Goal: Information Seeking & Learning: Learn about a topic

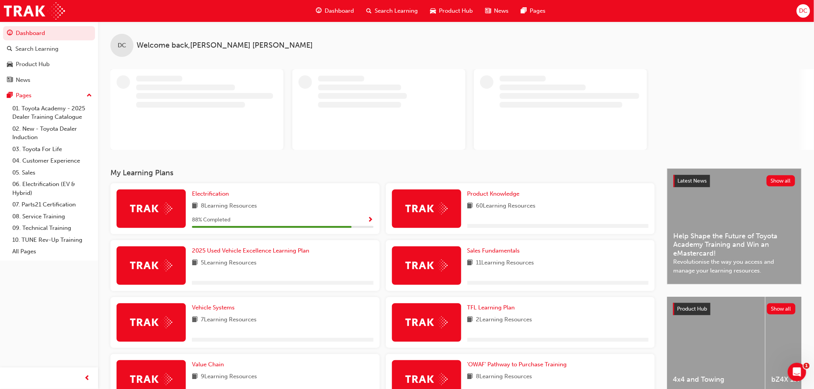
click at [399, 7] on span "Search Learning" at bounding box center [396, 11] width 43 height 9
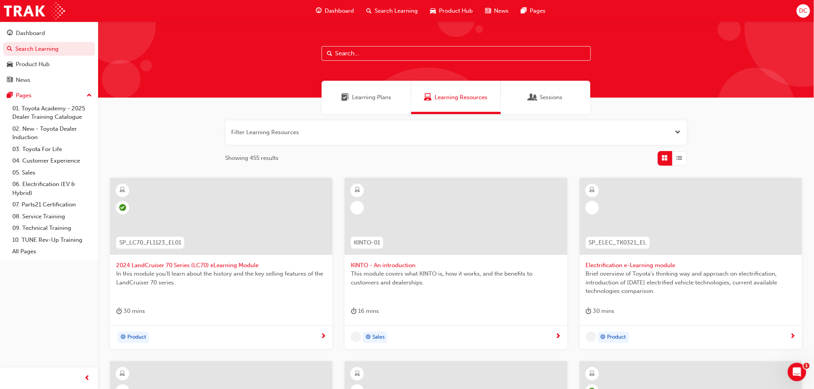
click at [362, 57] on input "text" at bounding box center [456, 53] width 269 height 15
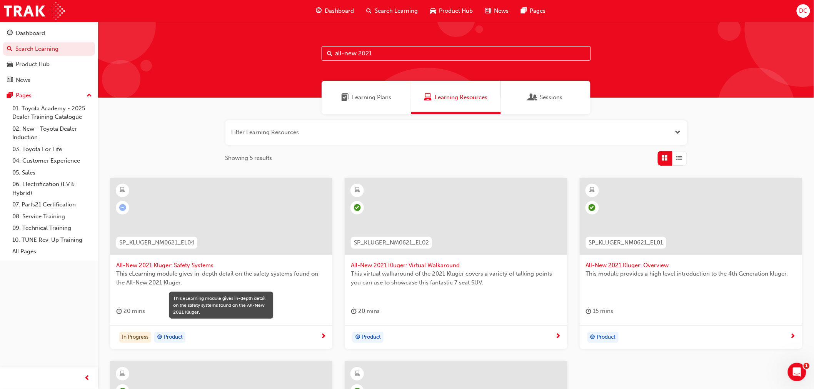
type input "all-new 2021"
click at [187, 270] on span "This eLearning module gives in-depth detail on the safety systems found on the …" at bounding box center [221, 278] width 210 height 17
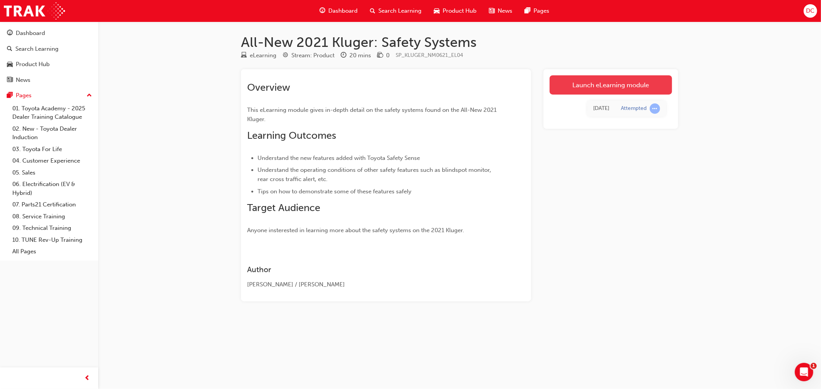
click at [612, 83] on link "Launch eLearning module" at bounding box center [610, 84] width 122 height 19
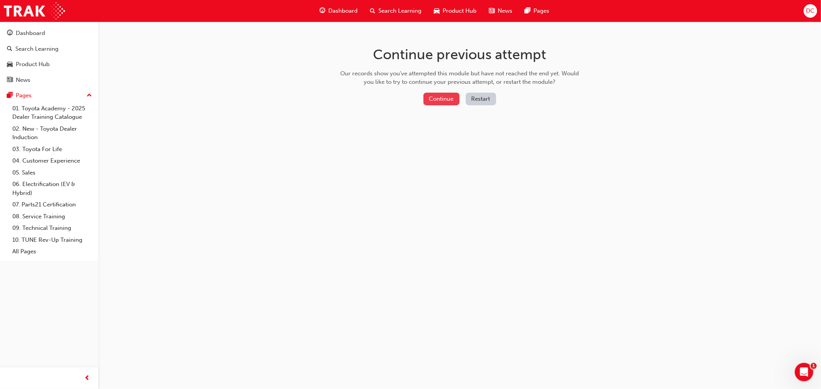
click at [439, 98] on button "Continue" at bounding box center [441, 99] width 36 height 13
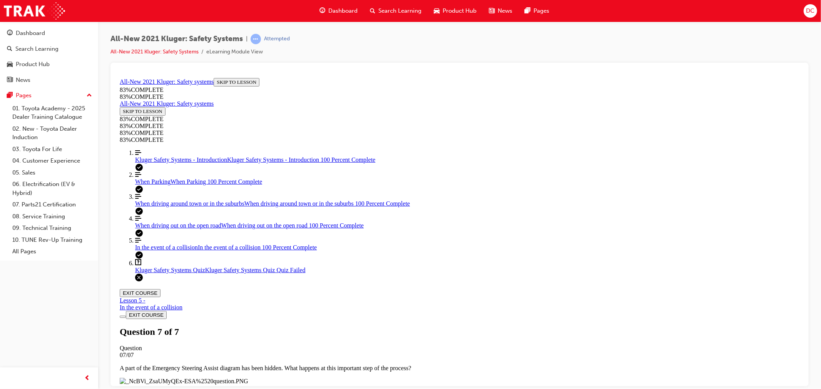
scroll to position [86, 0]
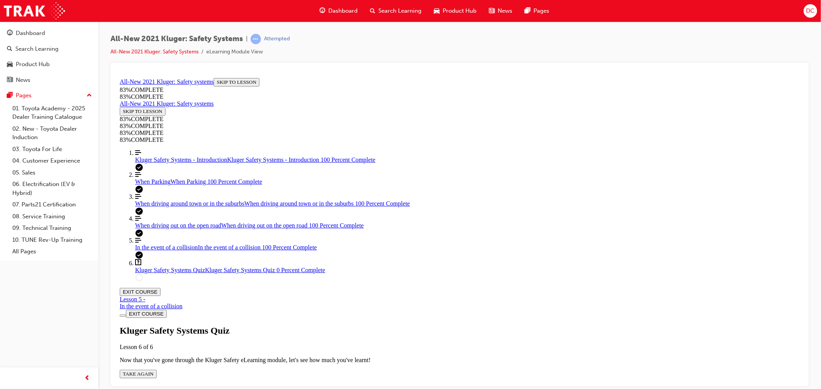
click at [410, 326] on div "Kluger Safety Systems Quiz Lesson 6 of 6 Now that you've gone through the Kluge…" at bounding box center [459, 352] width 680 height 53
click at [405, 326] on div "Kluger Safety Systems Quiz Lesson 6 of 6 Now that you've gone through the Kluge…" at bounding box center [459, 352] width 680 height 53
click at [153, 371] on span "TAKE AGAIN" at bounding box center [137, 374] width 31 height 6
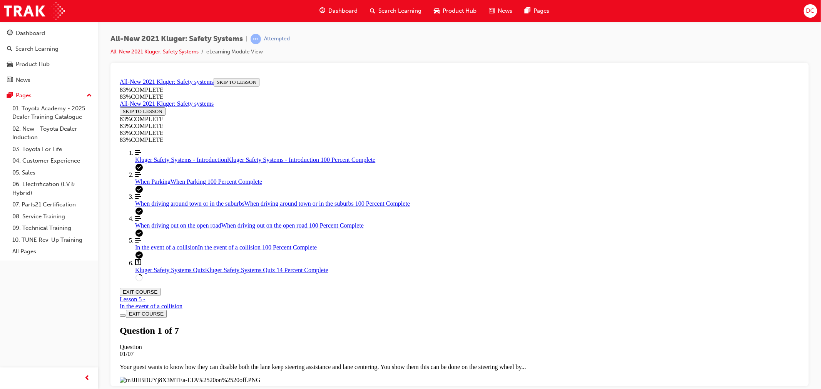
scroll to position [156, 0]
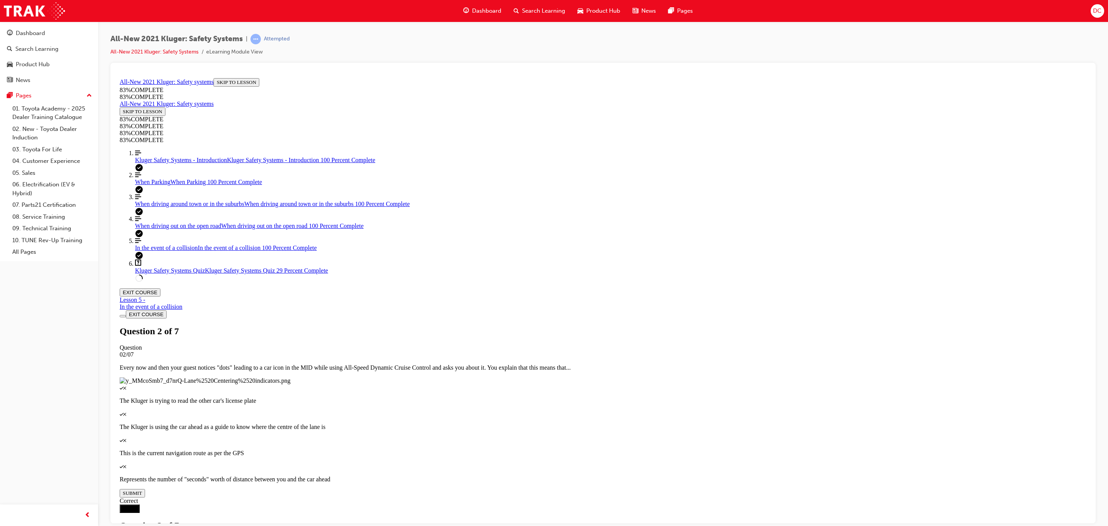
scroll to position [28, 0]
drag, startPoint x: 910, startPoint y: 81, endPoint x: 810, endPoint y: 239, distance: 186.9
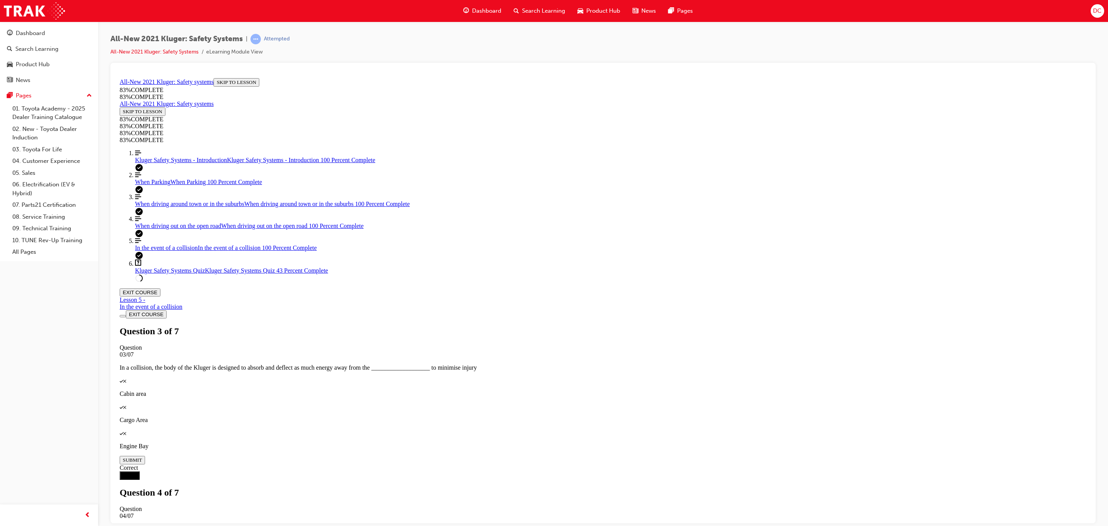
drag, startPoint x: 547, startPoint y: 195, endPoint x: 786, endPoint y: 197, distance: 239.0
click at [683, 389] on p "Your guest mentions seeing something on TV where the car stopped on it's own af…" at bounding box center [603, 528] width 967 height 7
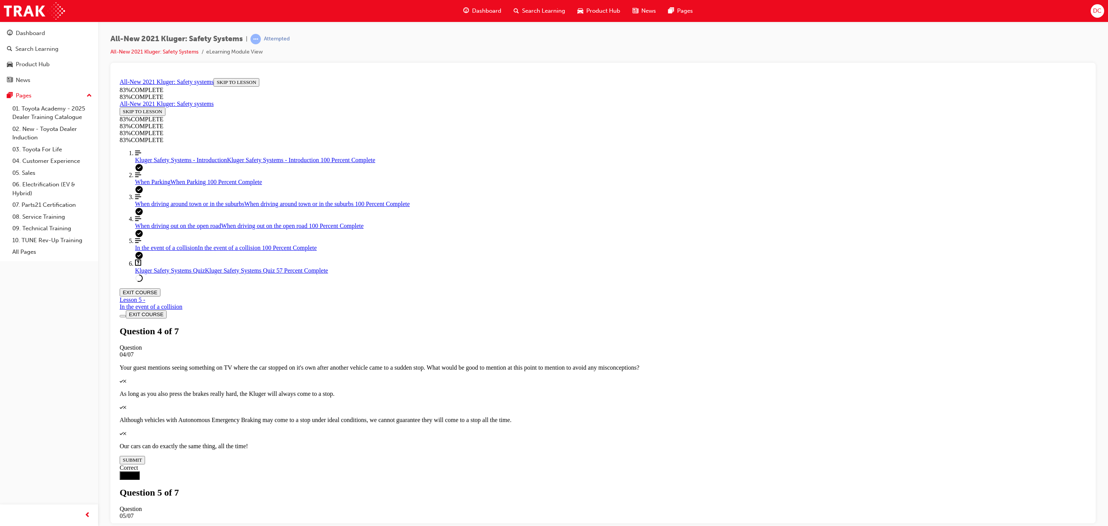
drag, startPoint x: 553, startPoint y: 192, endPoint x: 769, endPoint y: 192, distance: 216.2
click at [769, 389] on p "Besides automatically keeping a safe following distance between you and the veh…" at bounding box center [603, 528] width 967 height 7
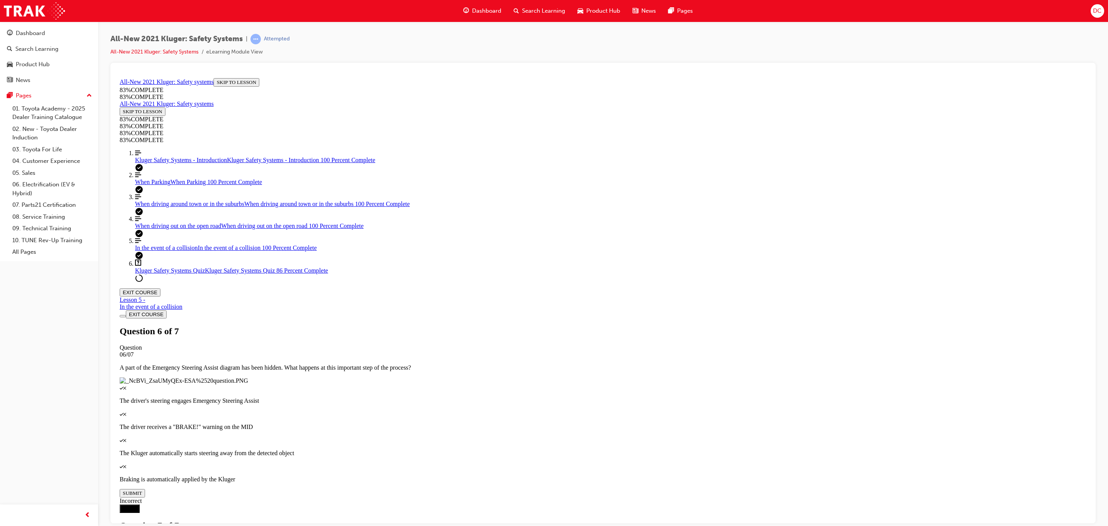
scroll to position [28, 0]
drag, startPoint x: 588, startPoint y: 239, endPoint x: 666, endPoint y: 274, distance: 86.3
drag, startPoint x: 577, startPoint y: 306, endPoint x: 654, endPoint y: 234, distance: 105.4
drag, startPoint x: 576, startPoint y: 313, endPoint x: 634, endPoint y: 304, distance: 58.7
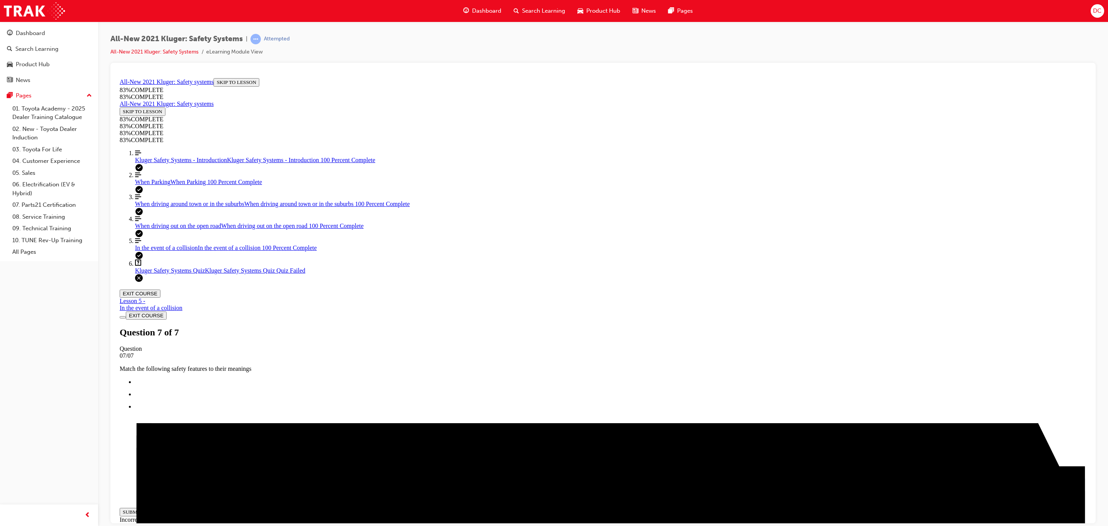
scroll to position [0, 0]
click at [536, 8] on span "Search Learning" at bounding box center [543, 11] width 43 height 9
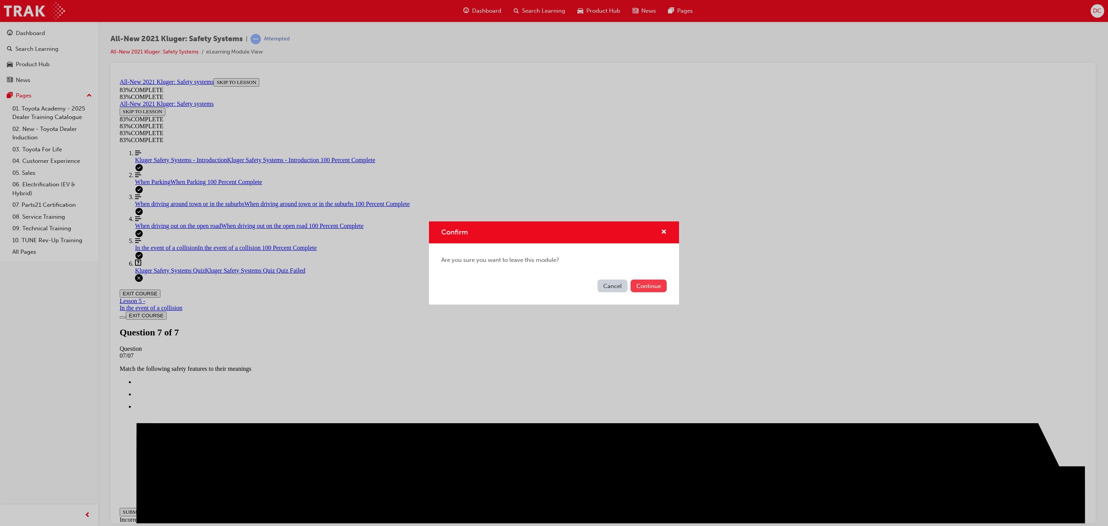
click at [658, 287] on button "Continue" at bounding box center [649, 285] width 36 height 13
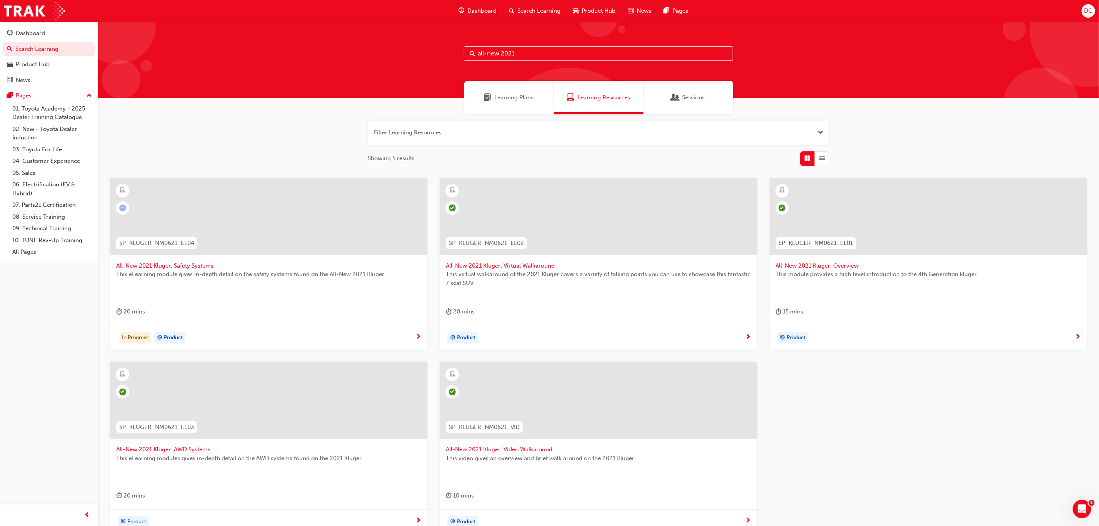
drag, startPoint x: 532, startPoint y: 57, endPoint x: 341, endPoint y: 52, distance: 191.7
click at [341, 52] on div "all-new 2021" at bounding box center [598, 60] width 1001 height 76
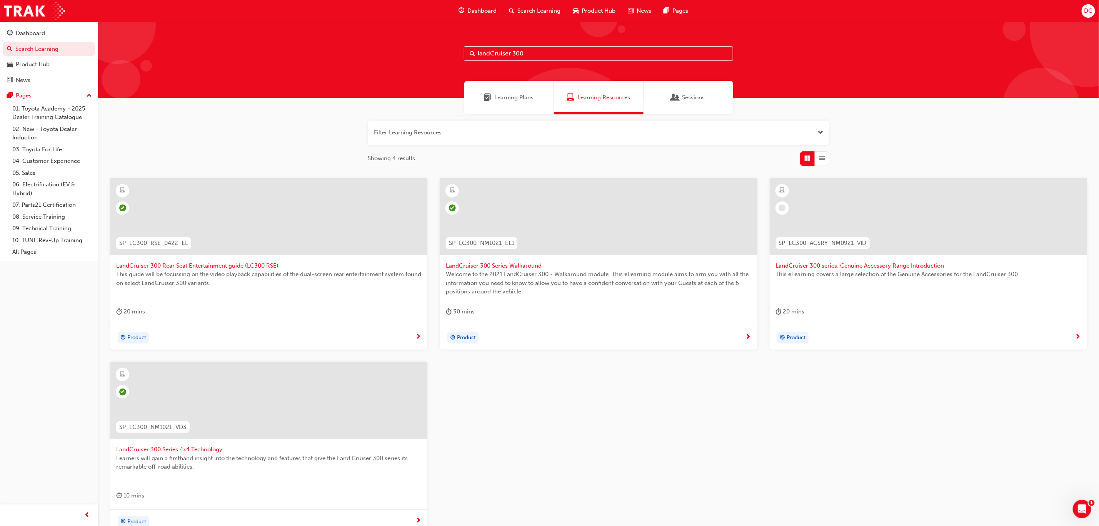
type input "landCruiser 300"
click at [820, 262] on span "LandCruiser 300 series: Genuine Accessory Range Introduction" at bounding box center [928, 265] width 305 height 9
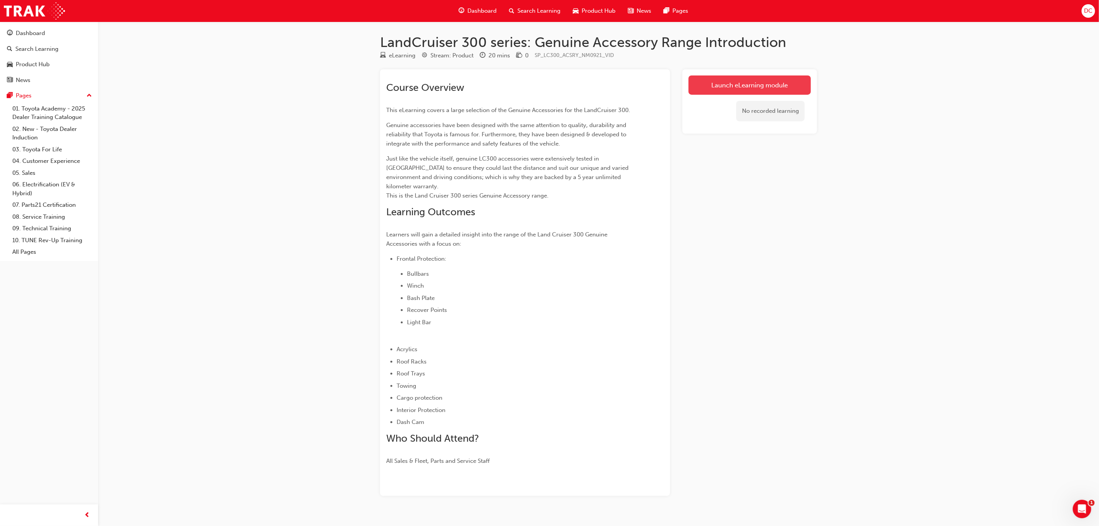
click at [734, 87] on link "Launch eLearning module" at bounding box center [750, 84] width 122 height 19
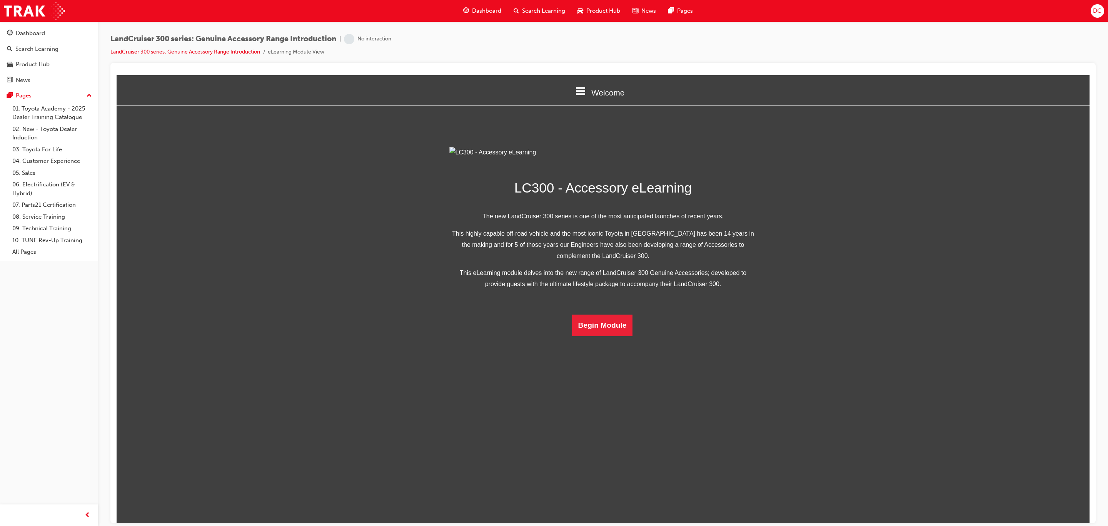
click at [820, 13] on span "DC" at bounding box center [1097, 11] width 8 height 9
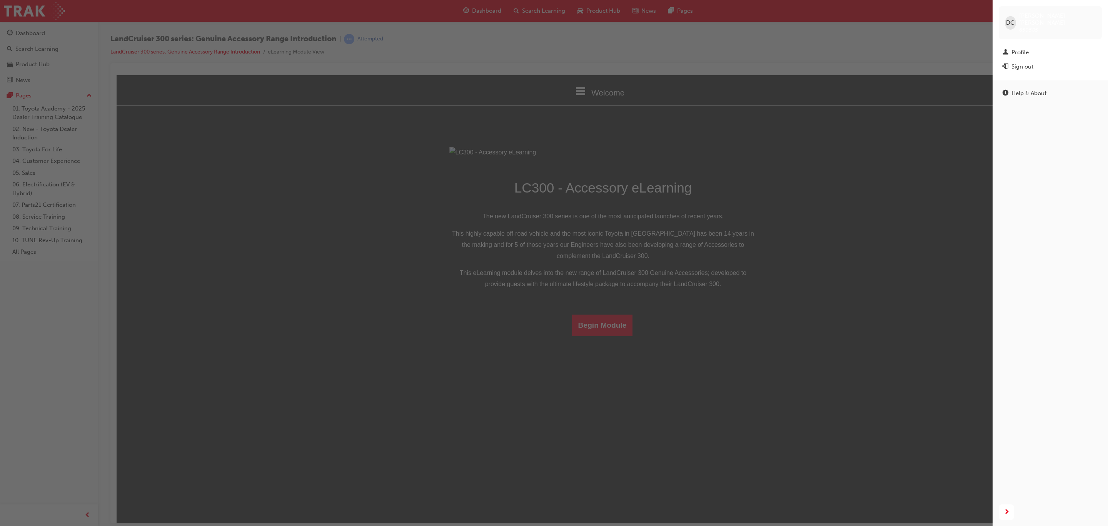
click at [820, 60] on div "button" at bounding box center [496, 263] width 993 height 526
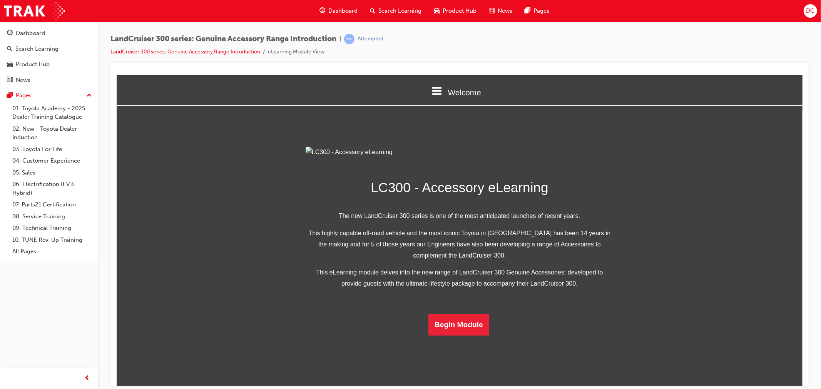
drag, startPoint x: 1135, startPoint y: 78, endPoint x: 473, endPoint y: 172, distance: 669.1
click at [473, 158] on img at bounding box center [459, 152] width 308 height 11
click at [451, 336] on button "Begin Module" at bounding box center [458, 325] width 61 height 22
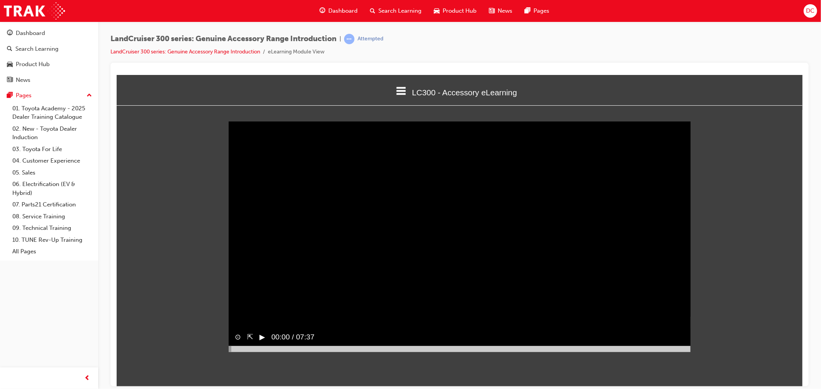
click at [260, 343] on button "▶︎" at bounding box center [262, 337] width 6 height 11
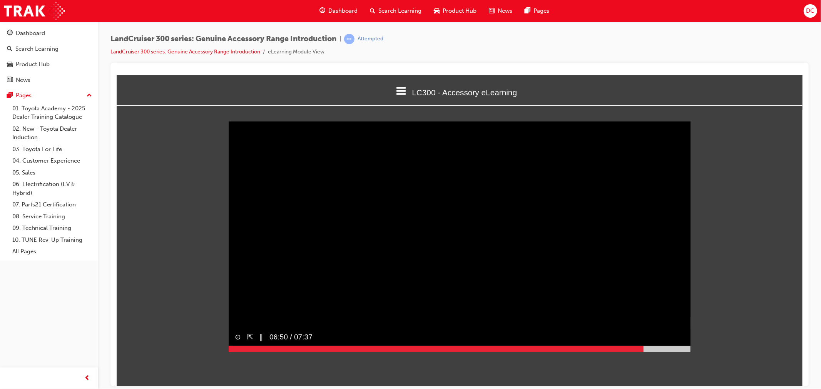
drag, startPoint x: 267, startPoint y: 361, endPoint x: 650, endPoint y: 361, distance: 382.8
click at [650, 352] on div at bounding box center [459, 349] width 462 height 6
click at [259, 343] on button "▶︎" at bounding box center [262, 337] width 6 height 11
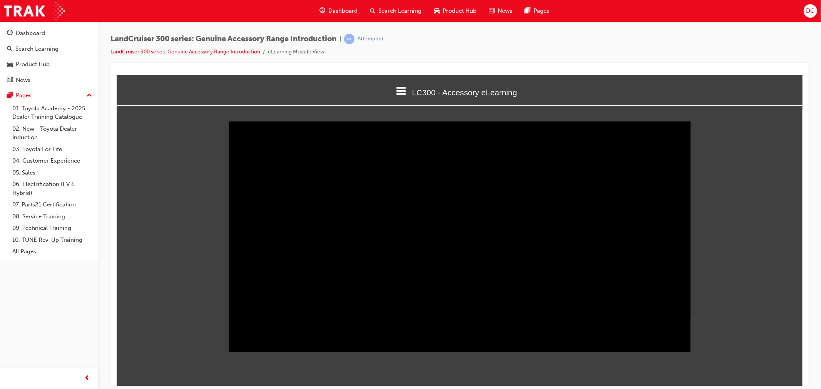
click at [259, 343] on button "‖" at bounding box center [261, 337] width 4 height 11
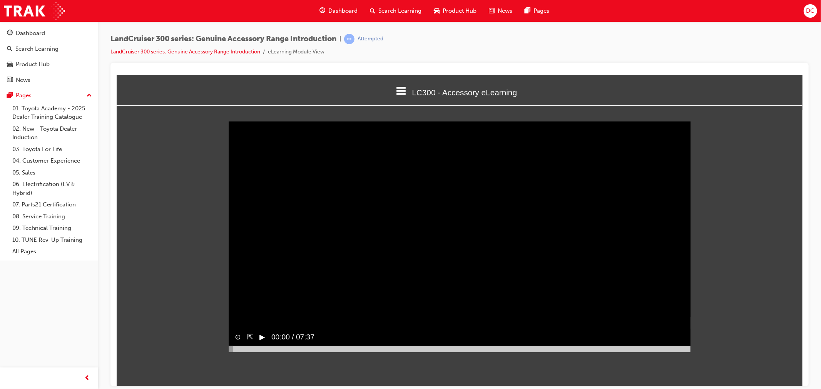
drag, startPoint x: 647, startPoint y: 364, endPoint x: 221, endPoint y: 351, distance: 426.1
click at [221, 351] on div "Sorry, your browser does not support embedded videos. Download Instead ⊙ ⇱ ▶︎ 0…" at bounding box center [459, 236] width 686 height 249
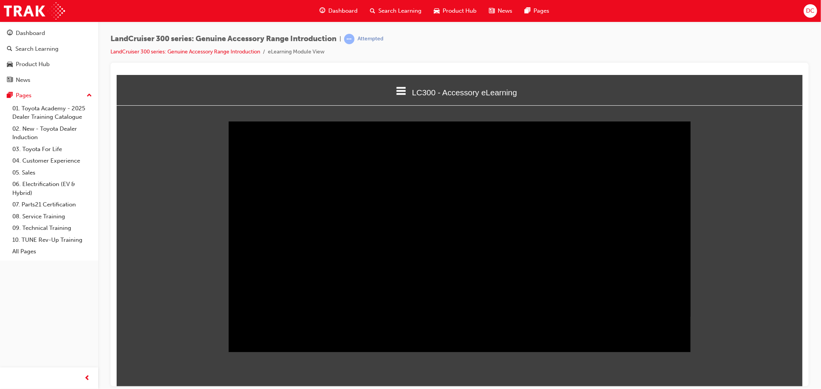
click at [261, 385] on html "LC300 - Accessory eLearning Welcome LC300 - Accessory eLearning Quiz Thank You …" at bounding box center [459, 231] width 686 height 312
click at [746, 314] on div "Sorry, your browser does not support embedded videos. Download Instead ⊙ ⇱ ‖ 00…" at bounding box center [459, 236] width 686 height 249
click at [190, 361] on div "Sorry, your browser does not support embedded videos. Download Instead ⊙ ⇱ ‖ 00…" at bounding box center [459, 236] width 686 height 249
click at [743, 336] on div "Sorry, your browser does not support embedded videos. Download Instead ⊙ ⇱ ‖ 00…" at bounding box center [459, 236] width 686 height 249
click at [260, 343] on button "‖" at bounding box center [261, 337] width 4 height 11
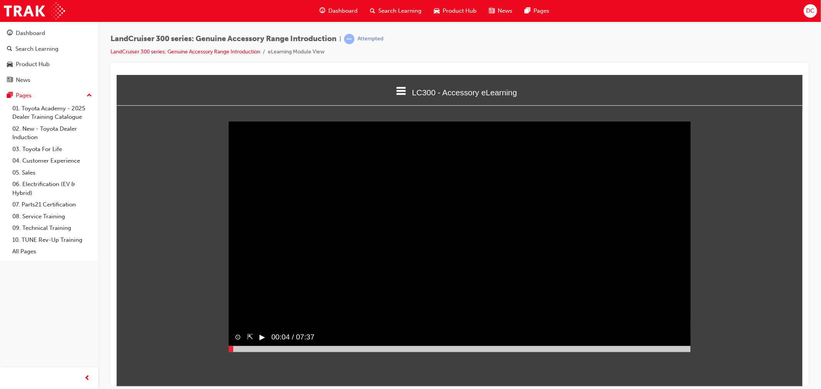
click at [260, 343] on button "▶︎" at bounding box center [262, 337] width 6 height 11
click at [231, 352] on div at bounding box center [230, 349] width 5 height 6
click at [230, 352] on div at bounding box center [459, 349] width 462 height 6
click at [260, 343] on button "▶︎" at bounding box center [262, 337] width 6 height 11
drag, startPoint x: 231, startPoint y: 364, endPoint x: 246, endPoint y: 364, distance: 14.6
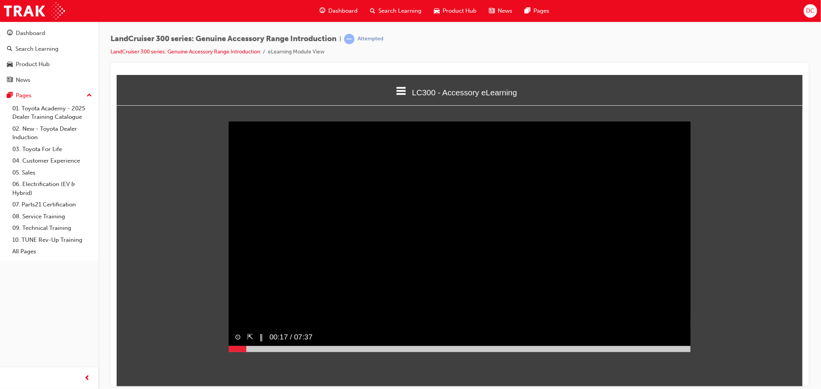
click at [246, 352] on div at bounding box center [459, 349] width 462 height 6
click at [260, 343] on button "▶︎" at bounding box center [262, 337] width 6 height 11
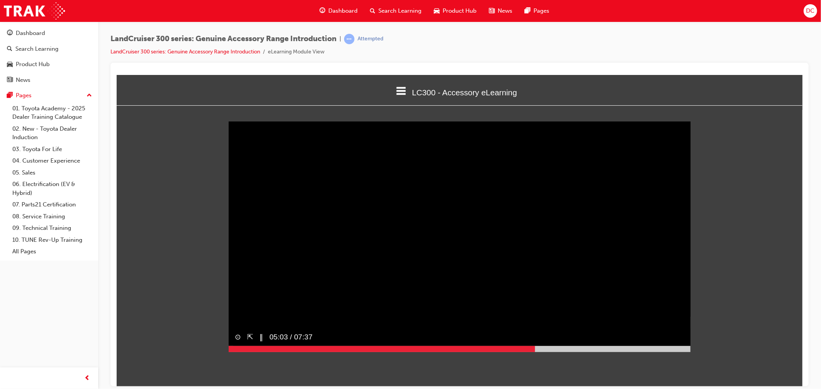
click at [534, 352] on div at bounding box center [459, 349] width 462 height 6
drag, startPoint x: 522, startPoint y: 362, endPoint x: 723, endPoint y: 364, distance: 201.6
click at [723, 364] on div "Sorry, your browser does not support embedded videos. Download Instead ⊙ ⇱ ▶︎ 0…" at bounding box center [459, 240] width 686 height 249
click at [291, 352] on div at bounding box center [459, 349] width 462 height 6
click at [711, 364] on div "Sorry, your browser does not support embedded videos. Download Instead ⊙ ⇱ ▶︎ 0…" at bounding box center [459, 240] width 686 height 249
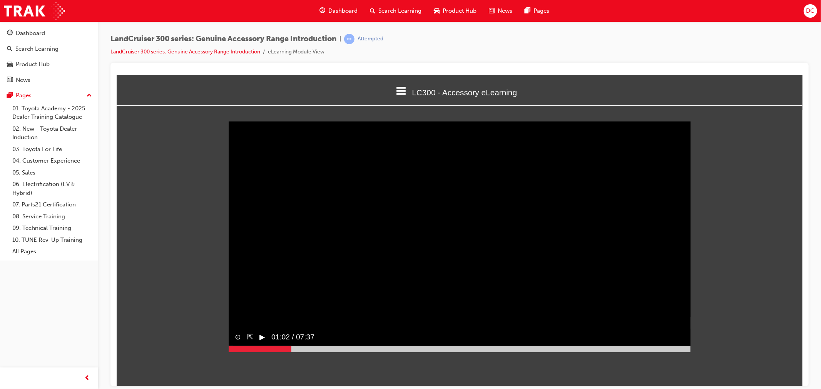
click at [463, 91] on span "LC300 - Accessory eLearning" at bounding box center [463, 92] width 105 height 9
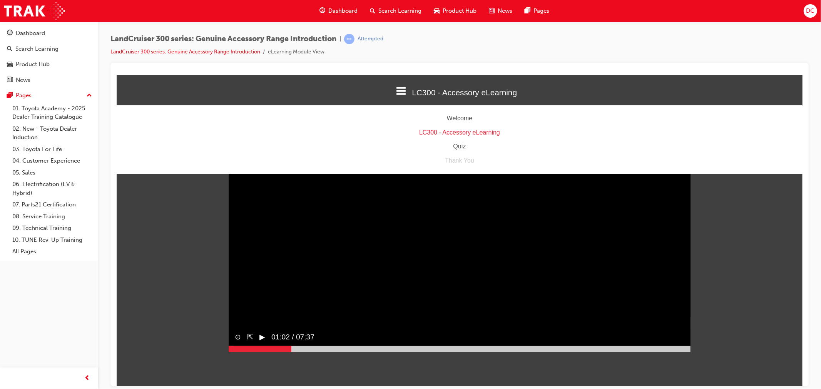
click at [458, 144] on div "Quiz" at bounding box center [459, 146] width 686 height 11
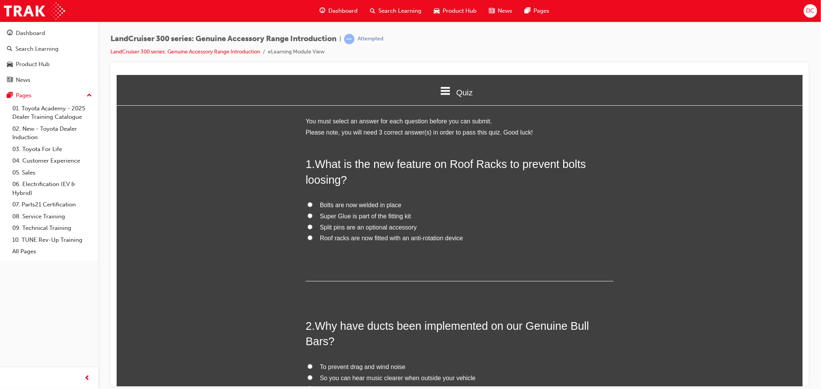
click at [447, 238] on span "Roof racks are now fitted with an anti-rotation device" at bounding box center [390, 238] width 143 height 7
click at [312, 238] on input "Roof racks are now fitted with an anti-rotation device" at bounding box center [309, 237] width 5 height 5
radio input "true"
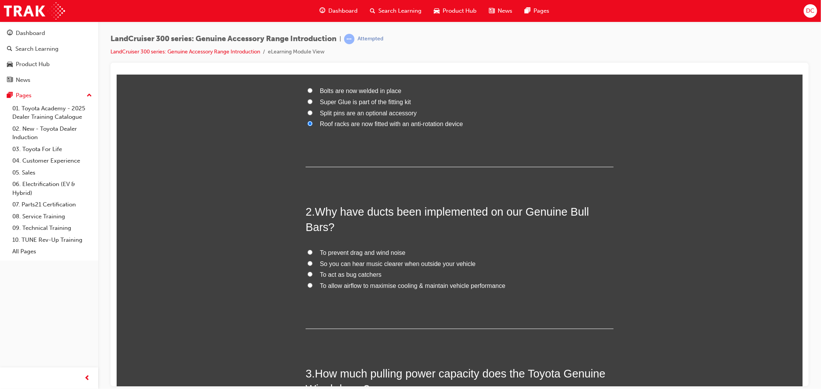
scroll to position [128, 0]
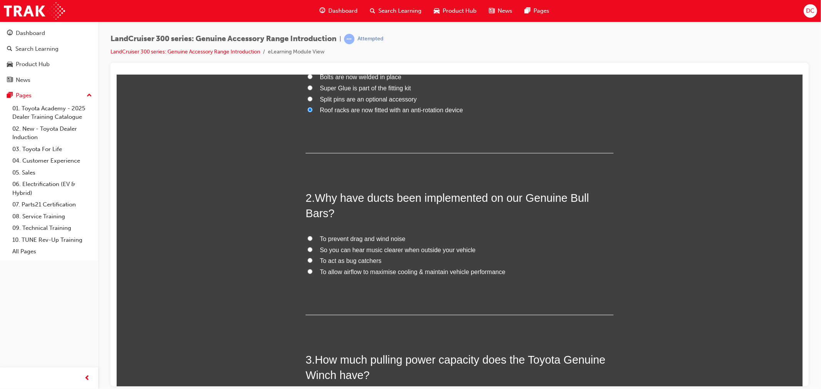
click at [326, 272] on span "To allow airflow to maximise cooling & maintain vehicle performance" at bounding box center [411, 272] width 185 height 7
click at [312, 272] on input "To allow airflow to maximise cooling & maintain vehicle performance" at bounding box center [309, 271] width 5 height 5
radio input "true"
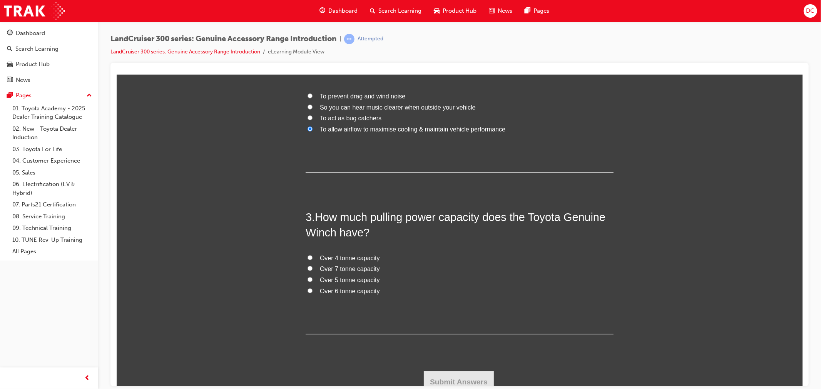
scroll to position [277, 0]
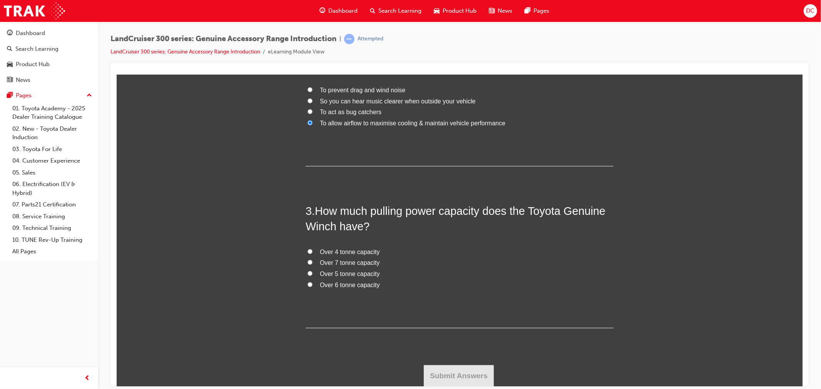
click at [326, 274] on span "Over 5 tonne capacity" at bounding box center [349, 273] width 60 height 7
click at [312, 274] on input "Over 5 tonne capacity" at bounding box center [309, 273] width 5 height 5
radio input "true"
click at [452, 380] on button "Submit Answers" at bounding box center [458, 376] width 70 height 22
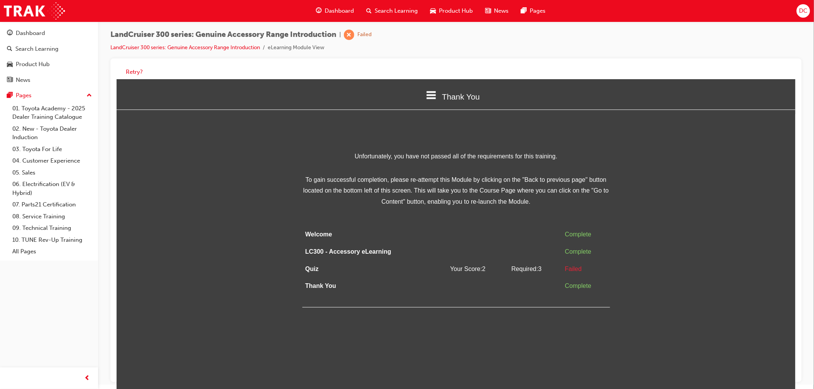
scroll to position [5, 0]
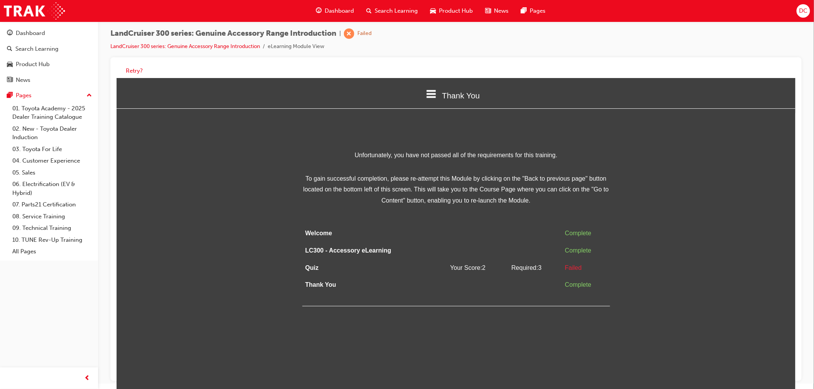
click at [431, 93] on icon at bounding box center [431, 94] width 10 height 8
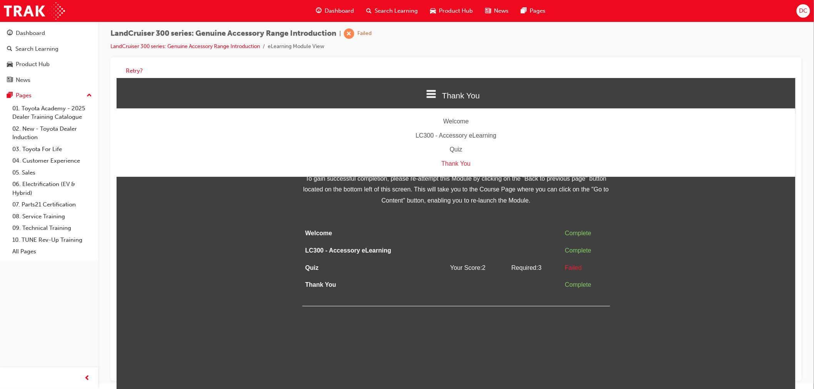
click at [451, 149] on div "Quiz" at bounding box center [455, 149] width 679 height 11
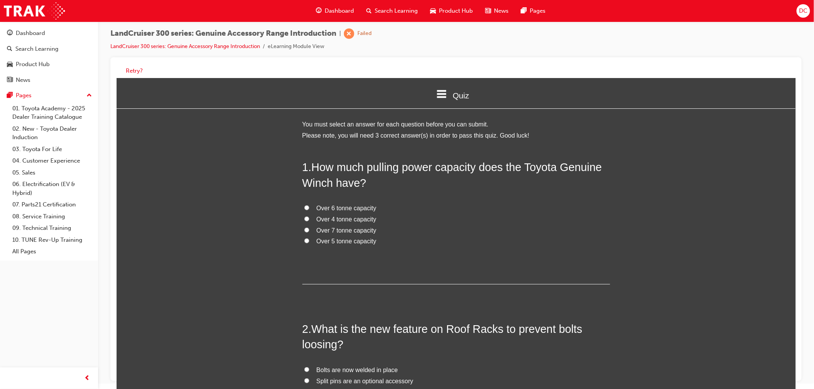
click at [488, 241] on label "Over 5 tonne capacity" at bounding box center [456, 241] width 308 height 11
click at [309, 241] on input "Over 5 tonne capacity" at bounding box center [306, 240] width 5 height 5
radio input "true"
click at [324, 219] on span "Over 4 tonne capacity" at bounding box center [346, 219] width 60 height 7
click at [309, 219] on input "Over 4 tonne capacity" at bounding box center [306, 218] width 5 height 5
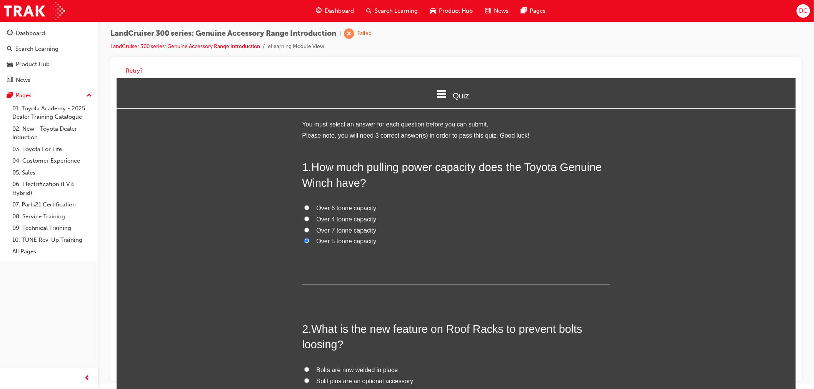
radio input "true"
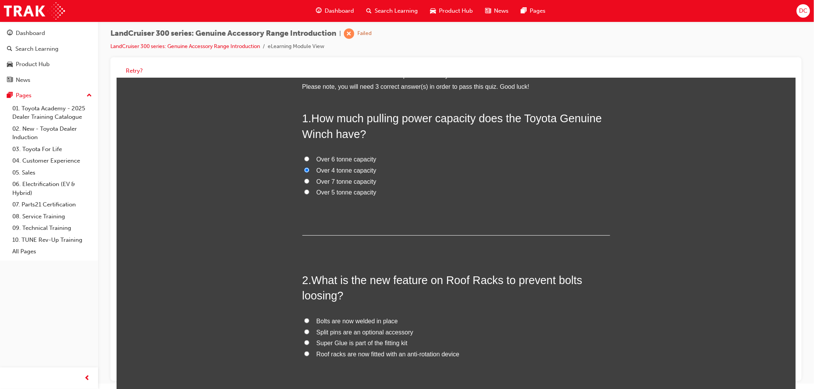
scroll to position [85, 0]
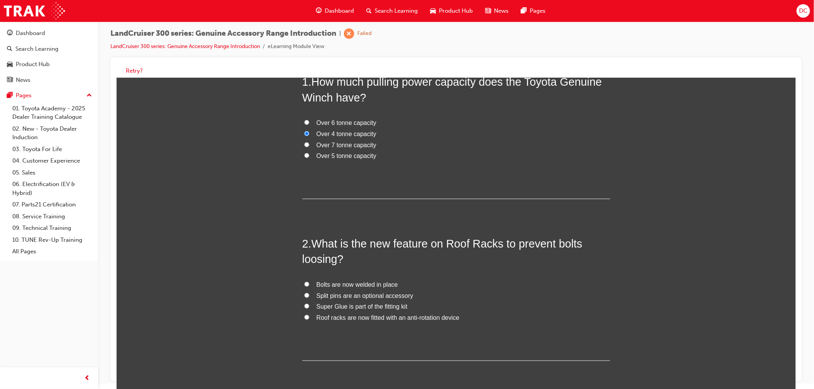
click at [331, 319] on span "Roof racks are now fitted with an anti-rotation device" at bounding box center [387, 317] width 143 height 7
click at [309, 319] on input "Roof racks are now fitted with an anti-rotation device" at bounding box center [306, 317] width 5 height 5
radio input "true"
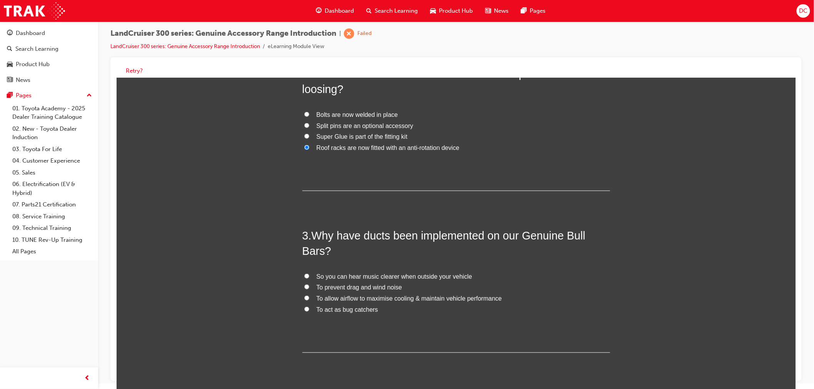
scroll to position [256, 0]
click at [327, 297] on span "To allow airflow to maximise cooling & maintain vehicle performance" at bounding box center [408, 297] width 185 height 7
click at [309, 297] on input "To allow airflow to maximise cooling & maintain vehicle performance" at bounding box center [306, 297] width 5 height 5
radio input "true"
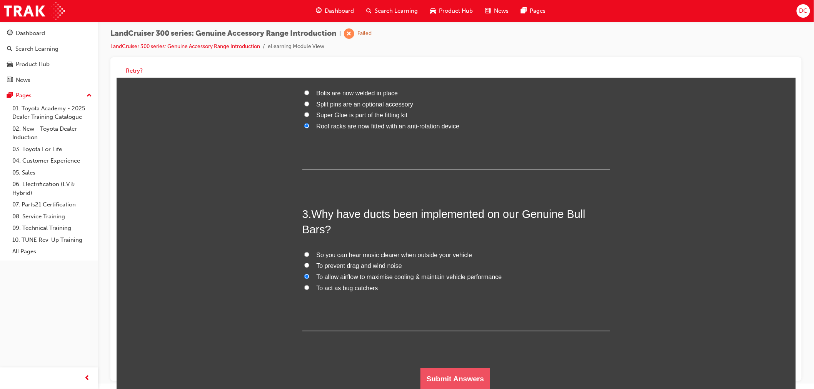
click at [461, 381] on button "Submit Answers" at bounding box center [455, 379] width 70 height 22
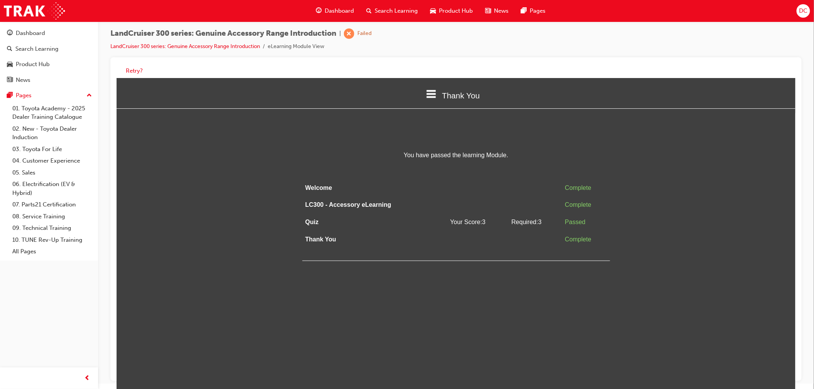
click at [596, 302] on html "Thank You Welcome LC300 - Accessory eLearning Quiz Thank You You have passed th…" at bounding box center [455, 234] width 679 height 312
click at [554, 145] on div "Thank You Welcome LC300 - Accessory eLearning Quiz Thank You You have passed th…" at bounding box center [455, 169] width 679 height 183
click at [285, 125] on div "Thank You Welcome LC300 - Accessory eLearning Quiz Thank You You have passed th…" at bounding box center [455, 169] width 679 height 183
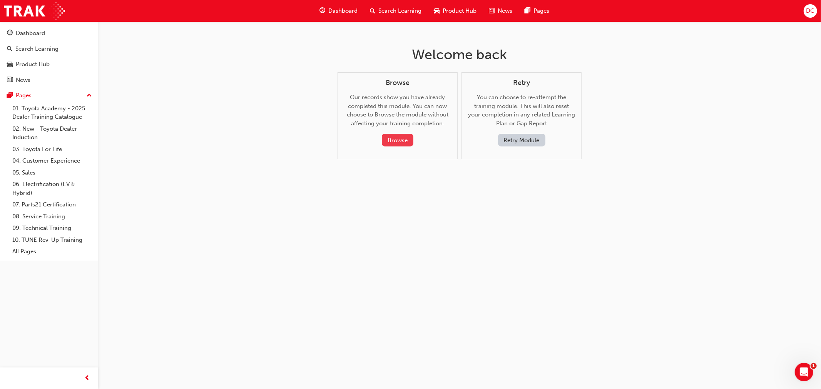
click at [399, 144] on button "Browse" at bounding box center [398, 140] width 32 height 13
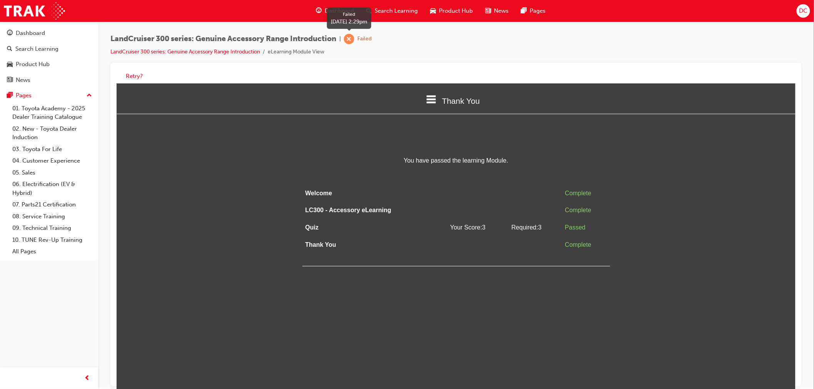
click at [354, 40] on span "learningRecordVerb_FAIL-icon" at bounding box center [349, 39] width 10 height 10
click at [371, 38] on div "Failed" at bounding box center [364, 38] width 14 height 7
click at [801, 10] on span "DC" at bounding box center [803, 11] width 8 height 9
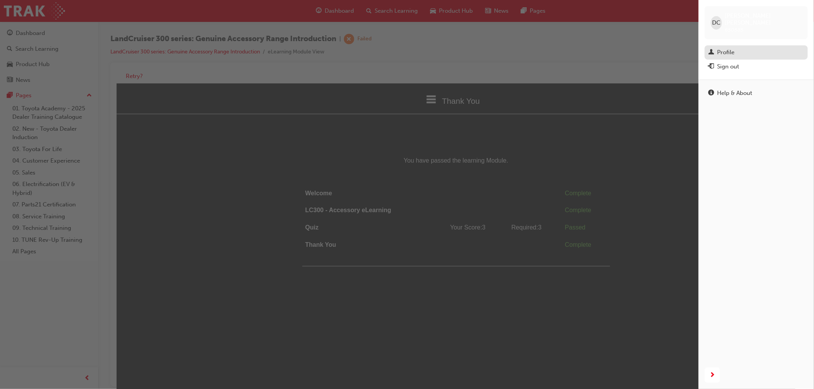
click at [725, 48] on div "Profile" at bounding box center [726, 52] width 17 height 9
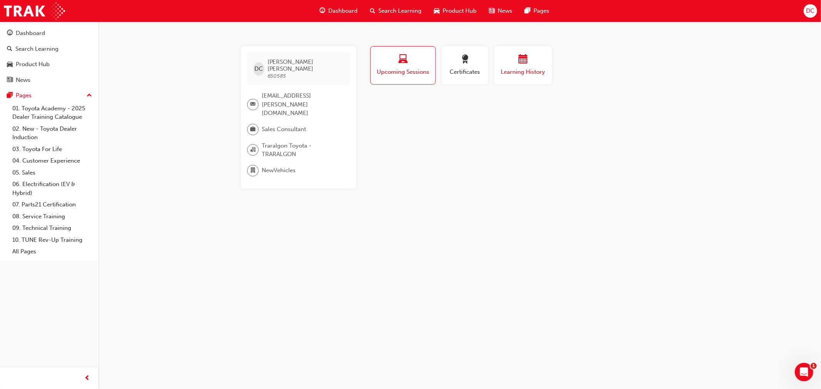
click at [518, 73] on span "Learning History" at bounding box center [523, 72] width 46 height 9
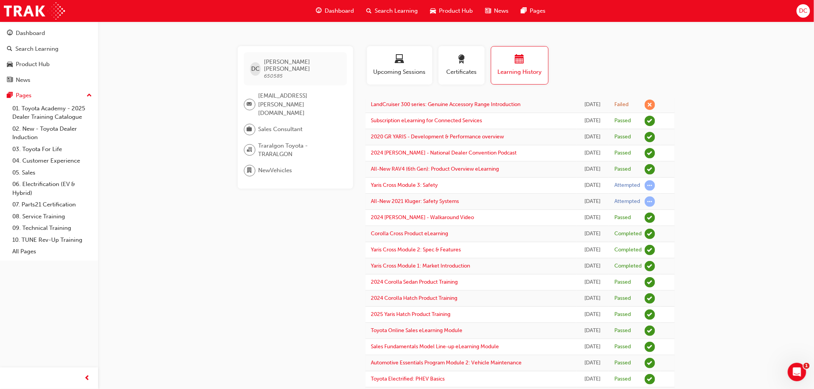
click at [422, 104] on link "LandCruiser 300 series: Genuine Accessory Range Introduction" at bounding box center [446, 104] width 150 height 7
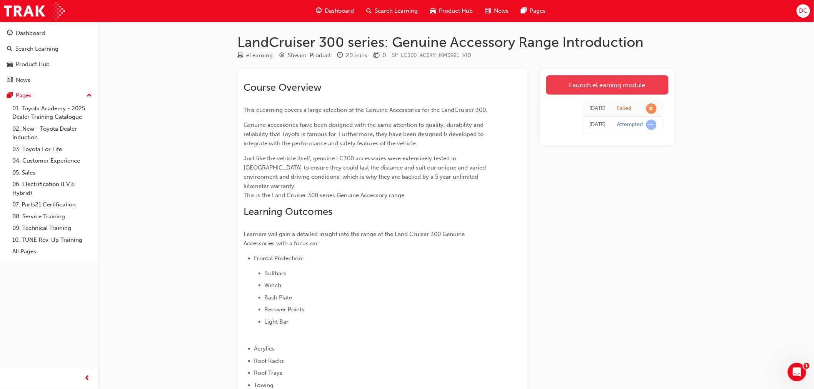
click at [607, 87] on link "Launch eLearning module" at bounding box center [607, 84] width 122 height 19
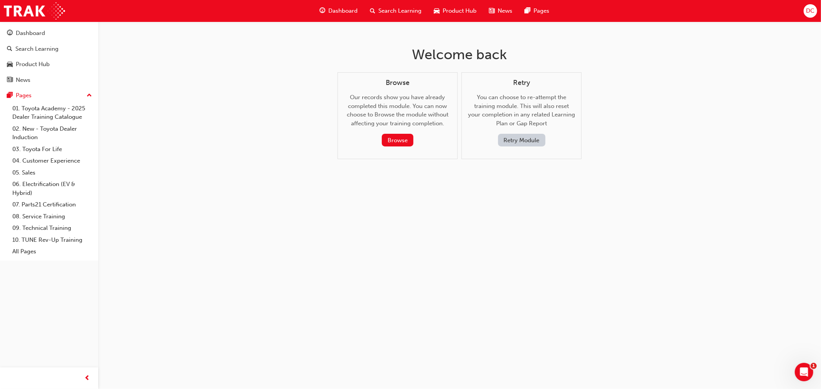
click at [520, 138] on button "Retry Module" at bounding box center [521, 140] width 47 height 13
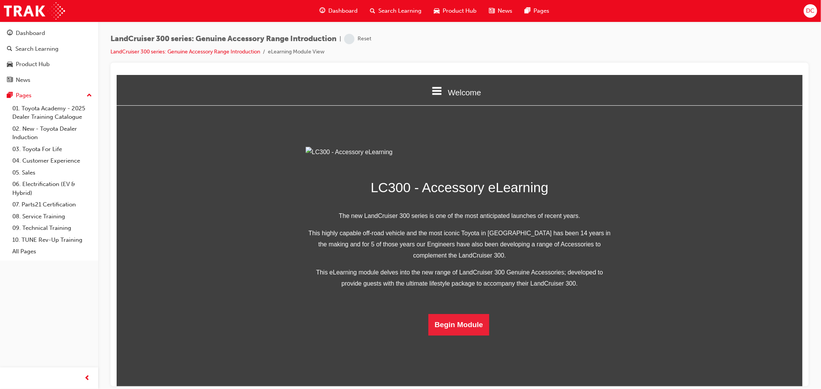
scroll to position [111, 0]
click at [447, 336] on button "Begin Module" at bounding box center [458, 325] width 61 height 22
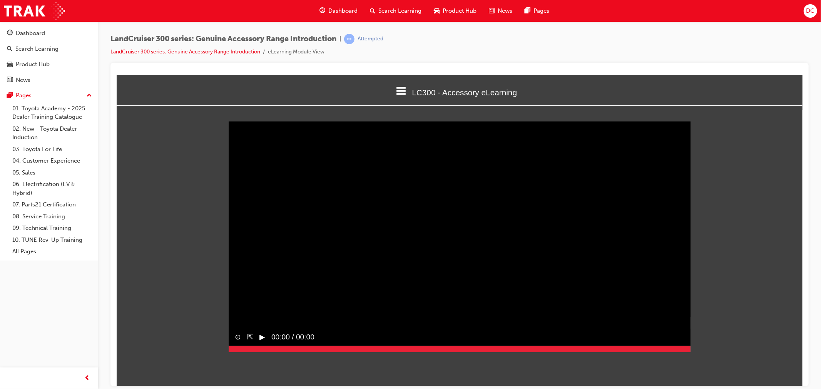
drag, startPoint x: 236, startPoint y: 261, endPoint x: 701, endPoint y: 261, distance: 465.2
click at [701, 262] on div "Sorry, your browser does not support embedded videos. Download Instead ⊙ ⇱ ▶︎ 0…" at bounding box center [459, 236] width 686 height 249
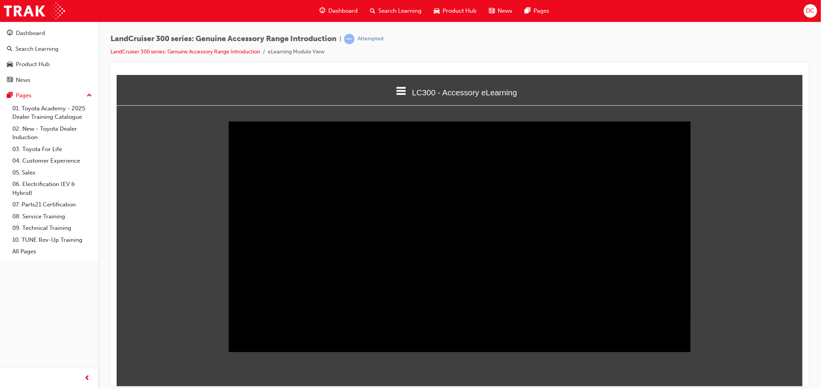
click at [396, 93] on icon at bounding box center [401, 91] width 10 height 8
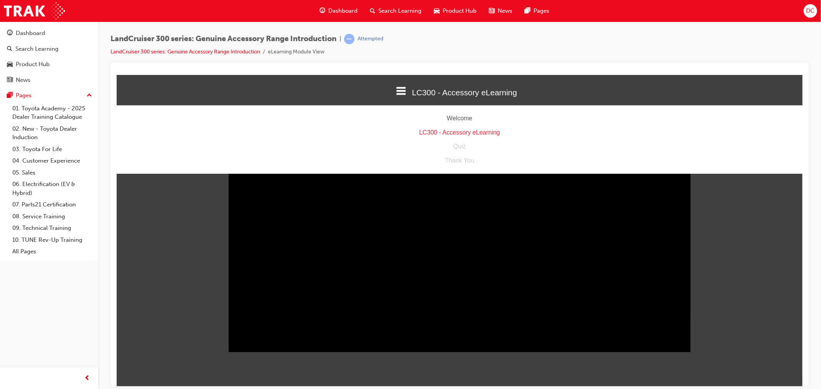
click at [452, 145] on div "Quiz" at bounding box center [459, 146] width 686 height 11
click at [454, 149] on div "Quiz" at bounding box center [459, 146] width 686 height 11
click at [451, 126] on div "Welcome LC300 - Accessory eLearning Quiz Thank You" at bounding box center [459, 139] width 686 height 68
drag, startPoint x: 452, startPoint y: 134, endPoint x: 467, endPoint y: 132, distance: 14.8
click at [452, 134] on div "LC300 - Accessory eLearning" at bounding box center [459, 132] width 686 height 11
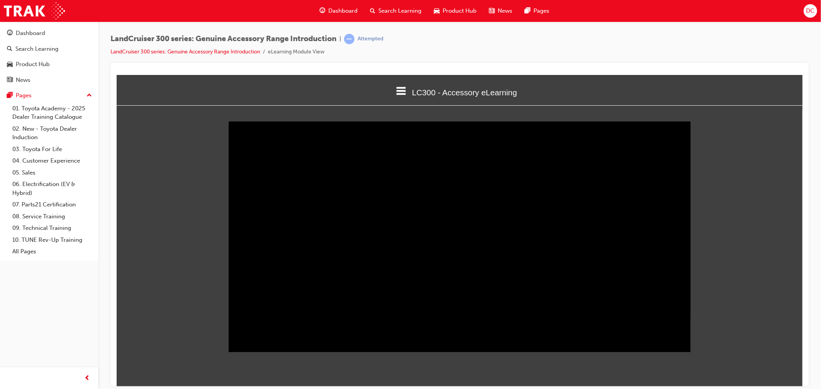
click at [360, 176] on div "Sorry, your browser does not support embedded videos. Download Instead ⊙ ⇱ ‖ 00…" at bounding box center [459, 236] width 686 height 249
drag, startPoint x: 237, startPoint y: 361, endPoint x: 702, endPoint y: 361, distance: 464.8
click at [702, 361] on div "Sorry, your browser does not support embedded videos. Download Instead ⊙ ⇱ ‖ 07…" at bounding box center [459, 240] width 686 height 249
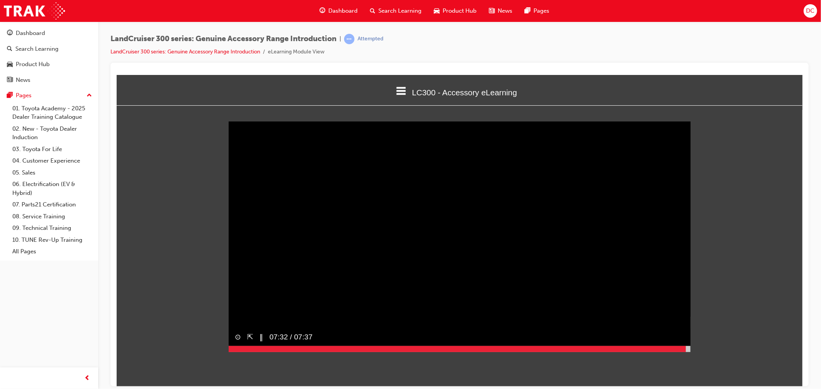
click at [685, 352] on div at bounding box center [456, 349] width 457 height 6
drag, startPoint x: 685, startPoint y: 361, endPoint x: 691, endPoint y: 361, distance: 6.5
click at [691, 361] on div "Sorry, your browser does not support embedded videos. Download Instead ⊙ ⇱ ▶︎ 0…" at bounding box center [459, 240] width 686 height 249
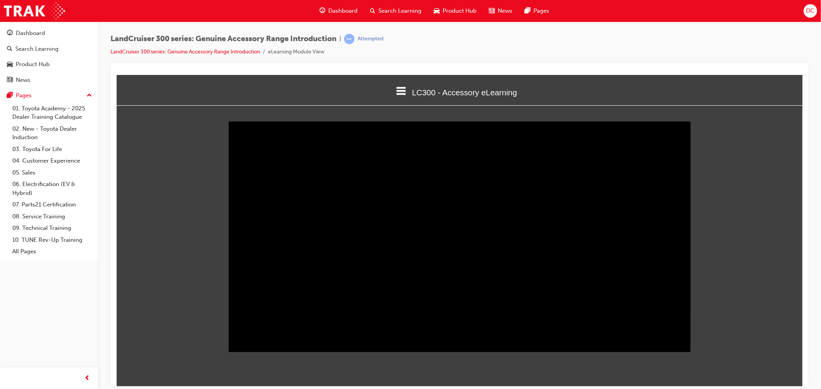
click at [711, 304] on div "Sorry, your browser does not support embedded videos. Download Instead ⊙ ⇱ ‖ 07…" at bounding box center [459, 236] width 686 height 249
click at [397, 89] on icon at bounding box center [401, 91] width 10 height 10
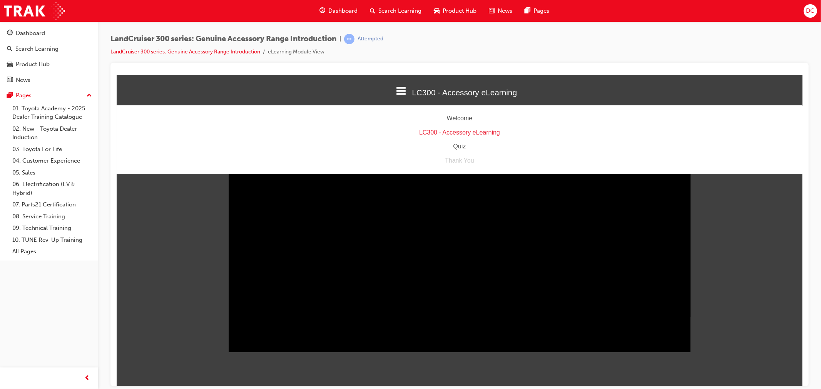
click at [456, 146] on div "Quiz" at bounding box center [459, 146] width 686 height 11
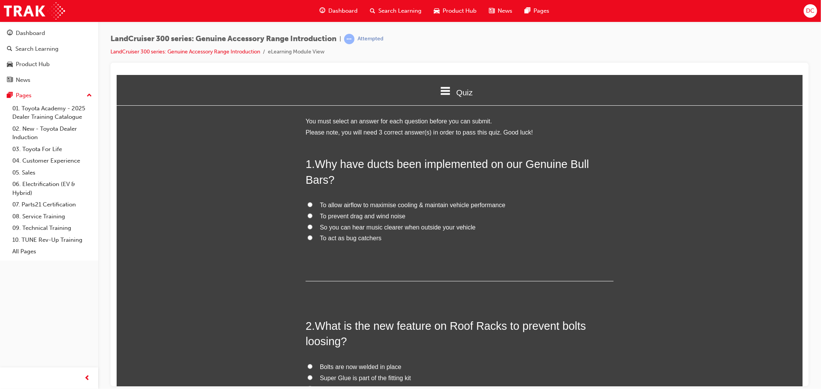
click at [347, 202] on span "To allow airflow to maximise cooling & maintain vehicle performance" at bounding box center [411, 205] width 185 height 7
click at [312, 202] on input "To allow airflow to maximise cooling & maintain vehicle performance" at bounding box center [309, 204] width 5 height 5
radio input "true"
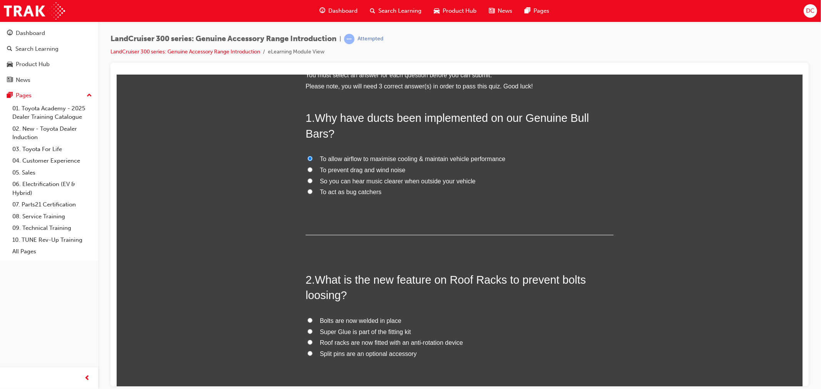
scroll to position [128, 0]
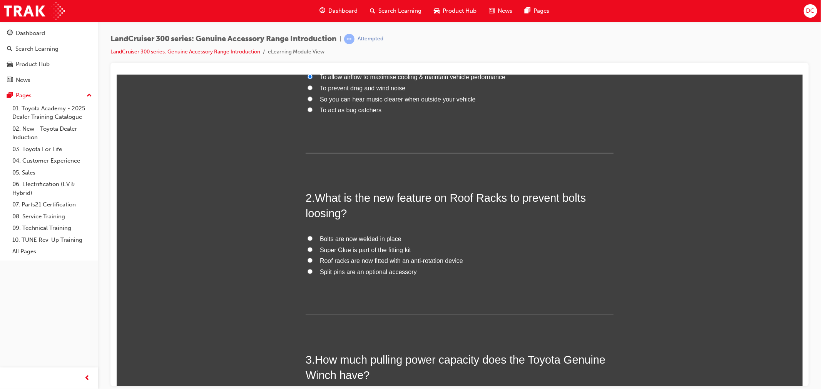
click at [345, 262] on span "Roof racks are now fitted with an anti-rotation device" at bounding box center [390, 260] width 143 height 7
click at [312, 262] on input "Roof racks are now fitted with an anti-rotation device" at bounding box center [309, 260] width 5 height 5
radio input "true"
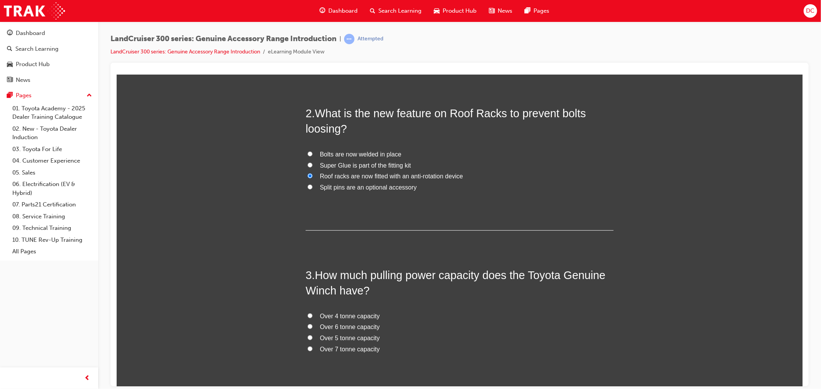
scroll to position [214, 0]
click at [326, 326] on span "Over 6 tonne capacity" at bounding box center [349, 326] width 60 height 7
click at [312, 326] on input "Over 6 tonne capacity" at bounding box center [309, 325] width 5 height 5
radio input "true"
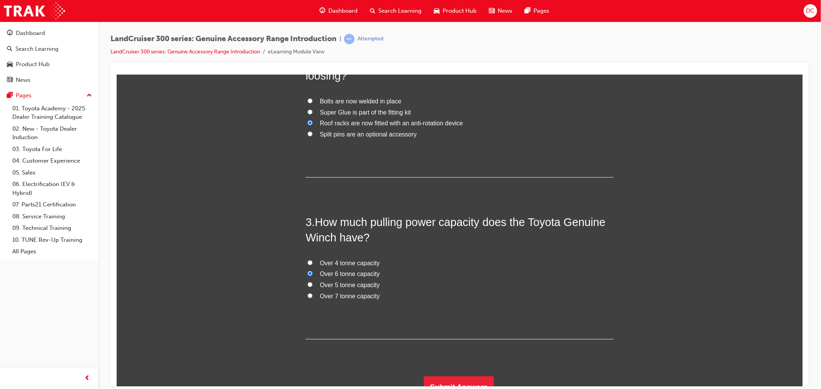
scroll to position [277, 0]
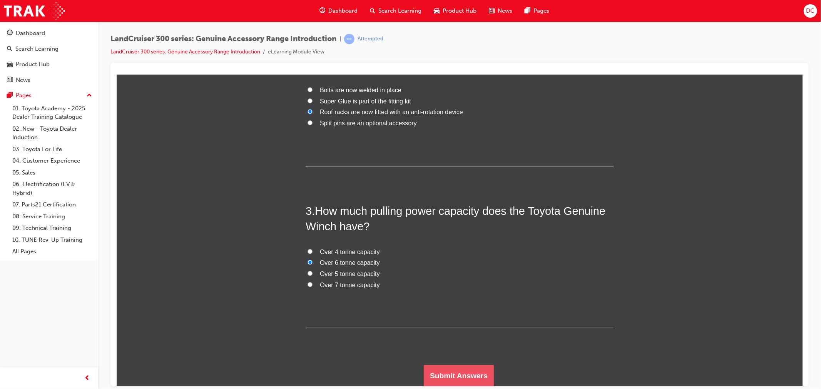
click at [461, 371] on button "Submit Answers" at bounding box center [458, 376] width 70 height 22
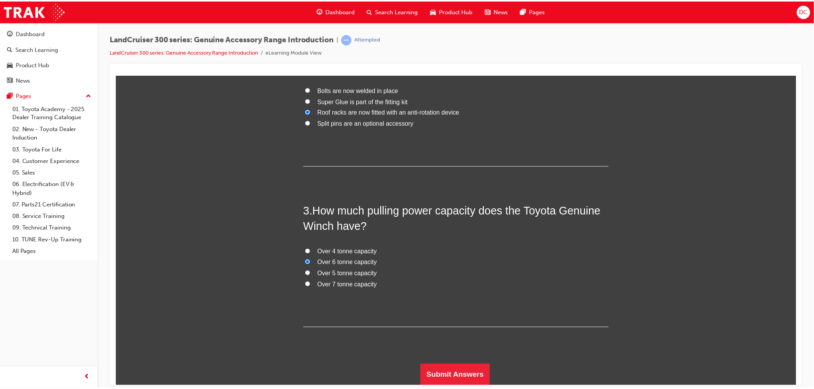
scroll to position [0, 0]
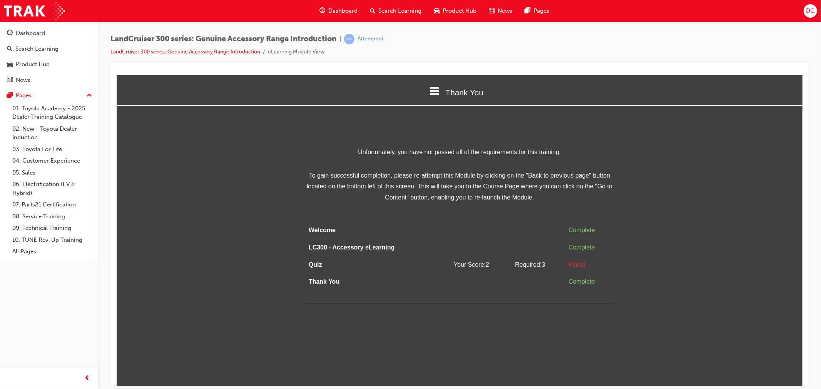
click at [518, 131] on div "Thank You Welcome LC300 - Accessory eLearning Quiz Thank You Unfortunately, you…" at bounding box center [459, 189] width 686 height 229
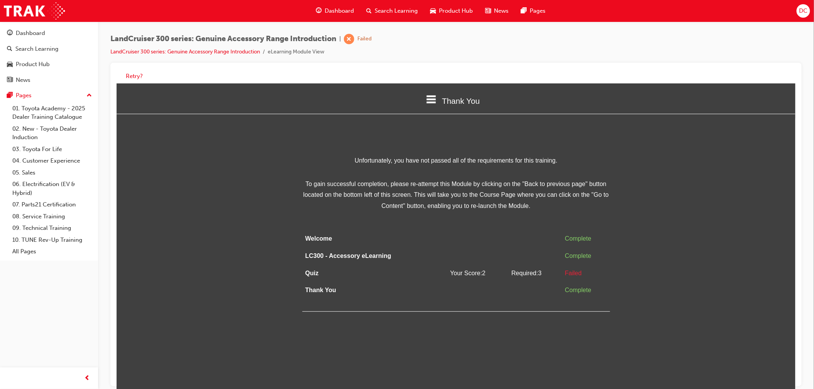
click at [431, 97] on icon at bounding box center [431, 99] width 10 height 8
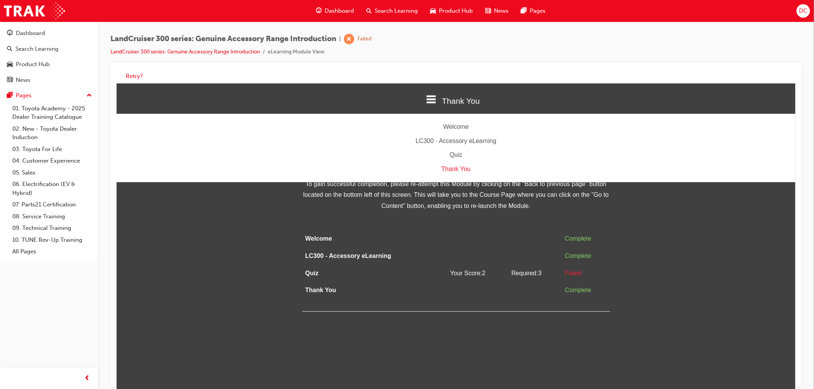
click at [457, 152] on div "Quiz" at bounding box center [455, 154] width 679 height 11
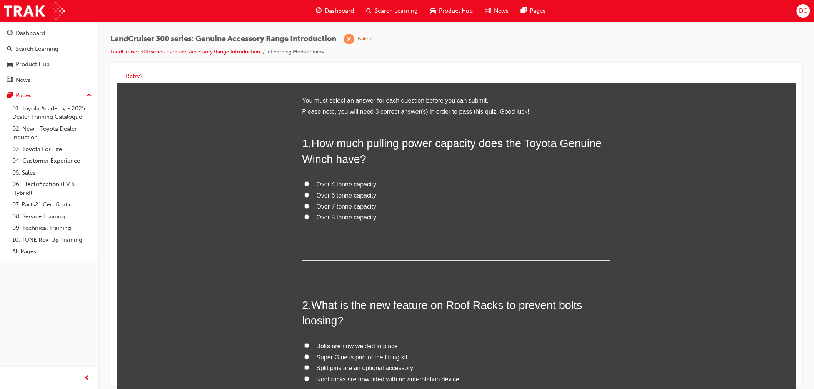
scroll to position [43, 0]
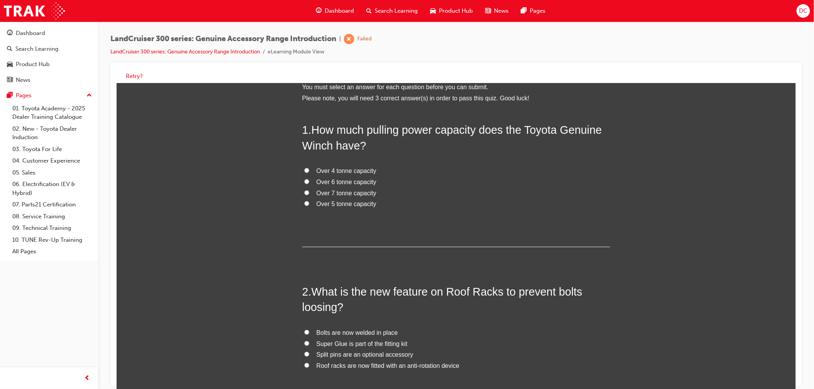
click at [335, 169] on span "Over 4 tonne capacity" at bounding box center [346, 170] width 60 height 7
click at [309, 169] on input "Over 4 tonne capacity" at bounding box center [306, 170] width 5 height 5
radio input "true"
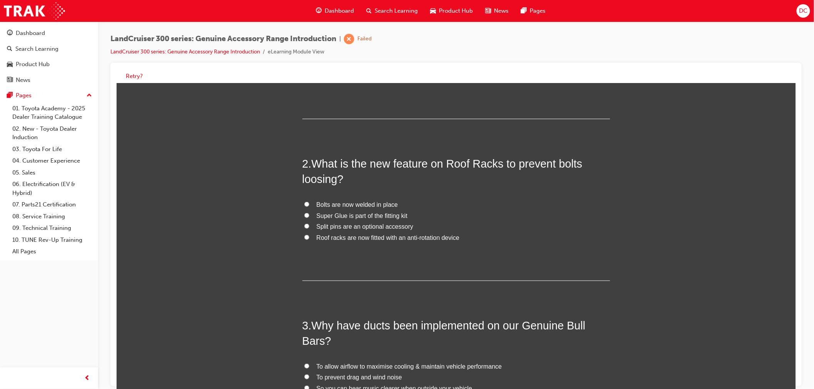
click at [337, 236] on span "Roof racks are now fitted with an anti-rotation device" at bounding box center [387, 237] width 143 height 7
click at [309, 236] on input "Roof racks are now fitted with an anti-rotation device" at bounding box center [306, 237] width 5 height 5
radio input "true"
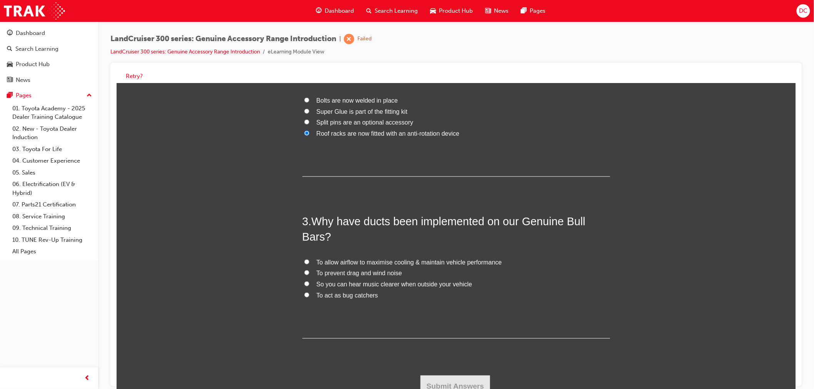
scroll to position [277, 0]
click at [328, 261] on span "To allow airflow to maximise cooling & maintain vehicle performance" at bounding box center [408, 260] width 185 height 7
click at [309, 261] on input "To allow airflow to maximise cooling & maintain vehicle performance" at bounding box center [306, 259] width 5 height 5
radio input "true"
click at [441, 382] on button "Submit Answers" at bounding box center [455, 385] width 70 height 22
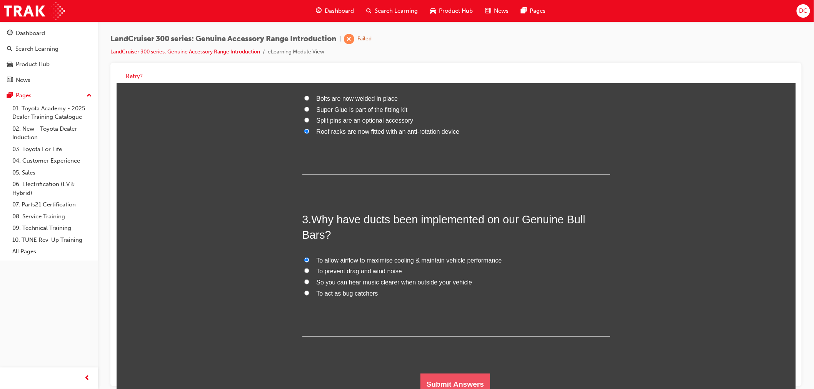
scroll to position [0, 0]
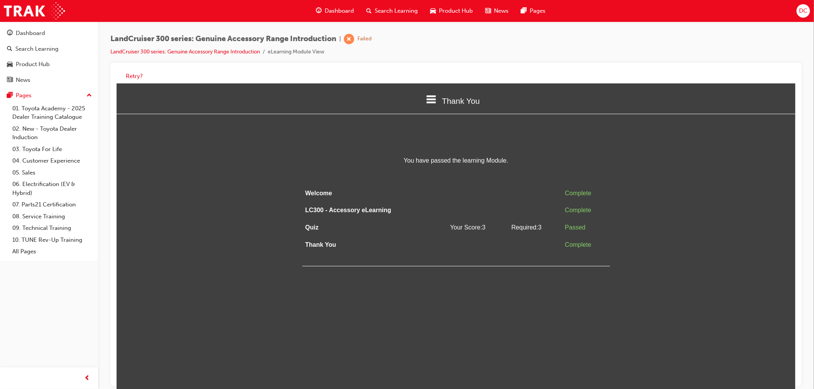
click at [716, 214] on div "You have passed the learning Module. Welcome Complete LC300 - Accessory eLearni…" at bounding box center [455, 210] width 679 height 111
click at [804, 7] on span "DC" at bounding box center [803, 11] width 8 height 9
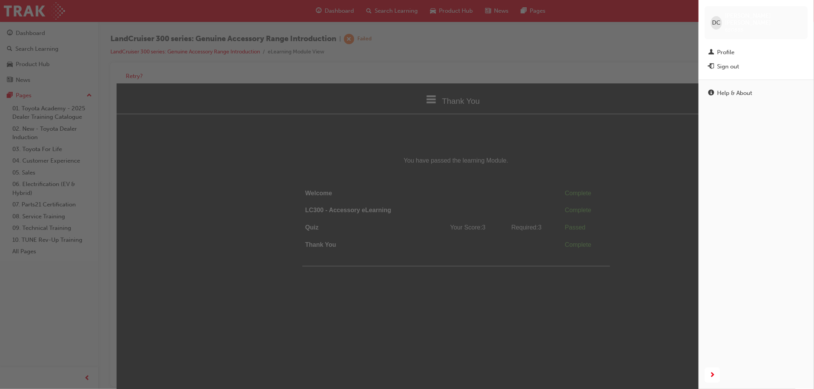
click at [723, 62] on div "Sign out" at bounding box center [729, 66] width 22 height 9
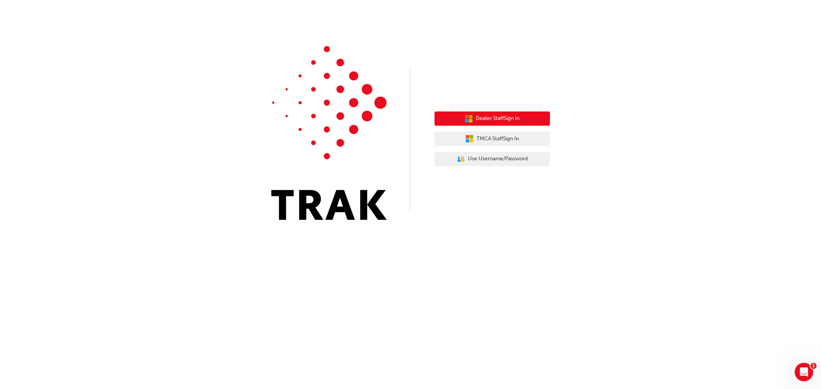
click at [487, 114] on span "Dealer Staff Sign In" at bounding box center [498, 118] width 44 height 9
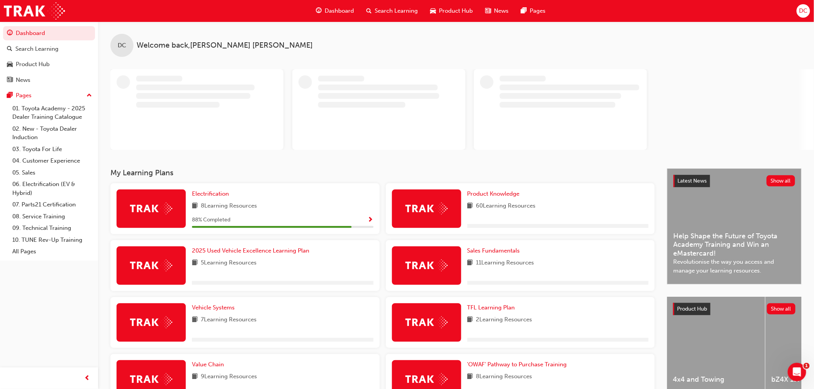
click at [802, 12] on span "DC" at bounding box center [803, 11] width 8 height 9
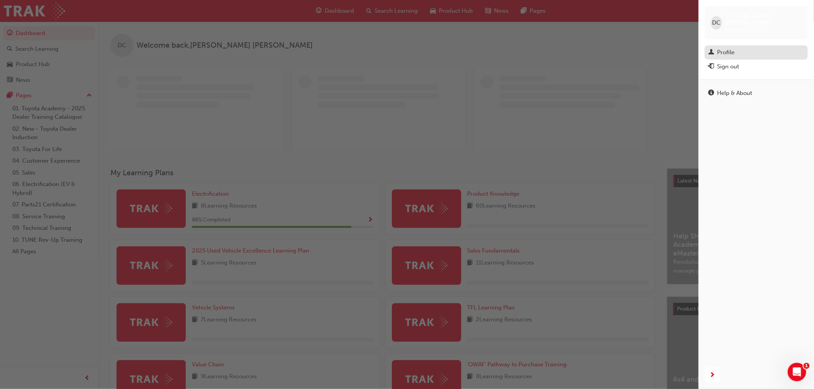
click at [725, 48] on div "Profile" at bounding box center [726, 52] width 17 height 9
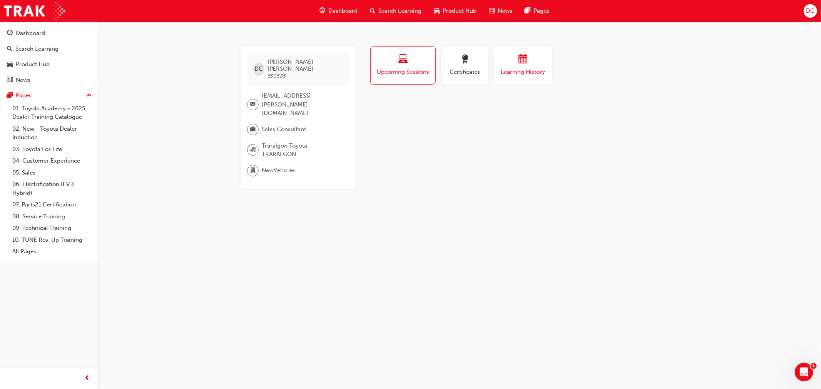
click at [519, 63] on span "calendar-icon" at bounding box center [522, 60] width 9 height 10
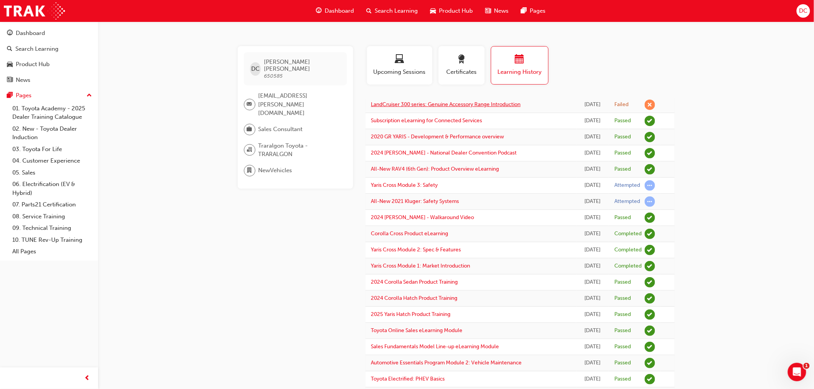
click at [468, 102] on link "LandCruiser 300 series: Genuine Accessory Range Introduction" at bounding box center [446, 104] width 150 height 7
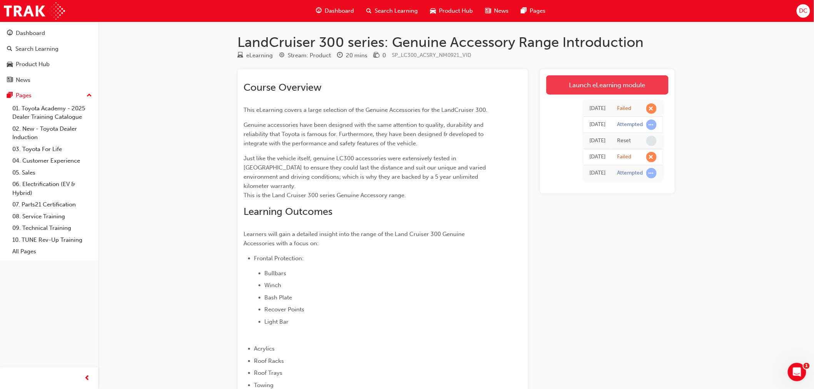
click at [594, 86] on link "Launch eLearning module" at bounding box center [607, 84] width 122 height 19
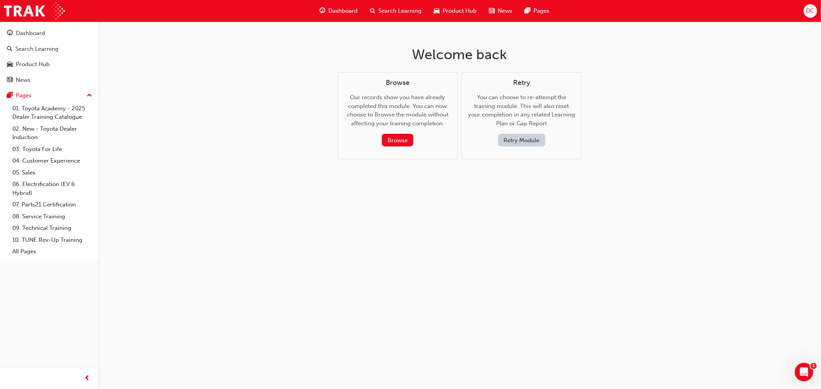
click at [521, 139] on button "Retry Module" at bounding box center [521, 140] width 47 height 13
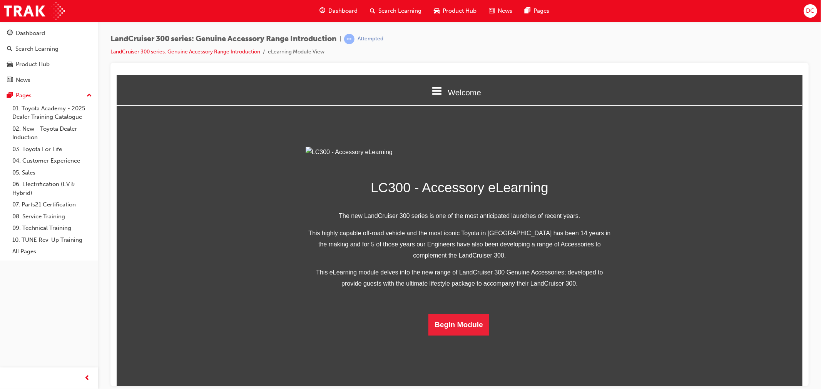
click at [434, 88] on icon at bounding box center [436, 91] width 10 height 10
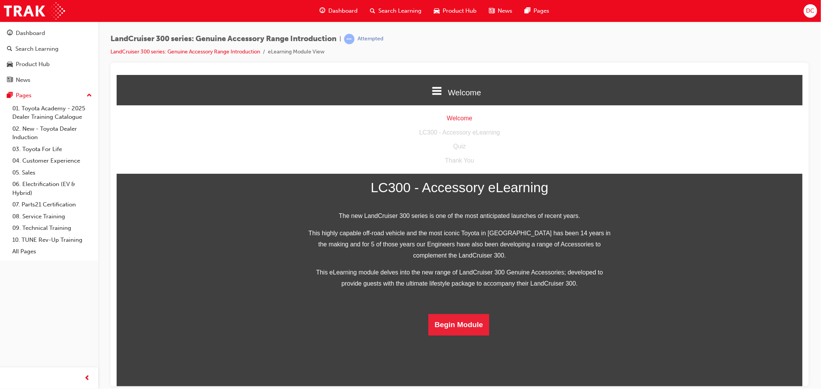
click at [452, 116] on div "Welcome" at bounding box center [459, 118] width 686 height 11
click at [448, 336] on button "Begin Module" at bounding box center [458, 325] width 61 height 22
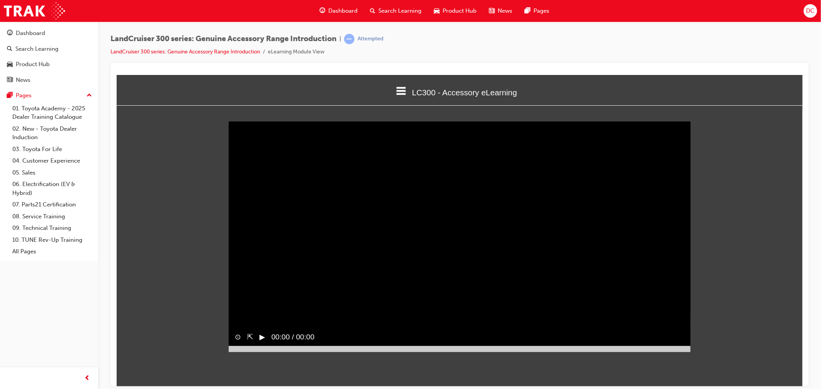
scroll to position [0, 0]
click at [260, 332] on button "▶︎" at bounding box center [262, 337] width 6 height 11
click at [262, 329] on div "⊙ ⇱ ‖ 00:00 / 00:00" at bounding box center [459, 340] width 462 height 23
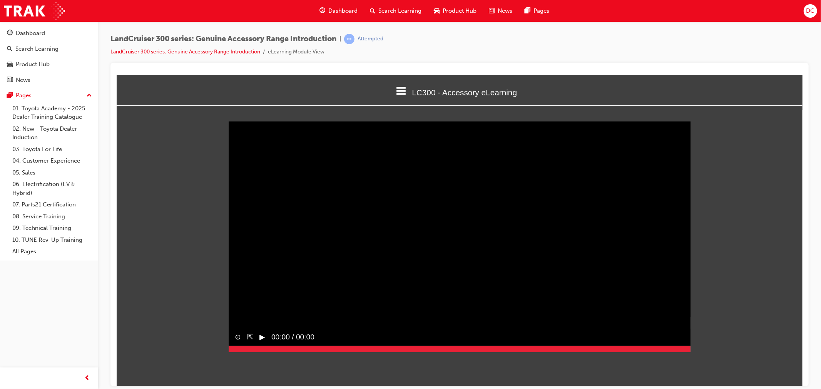
drag, startPoint x: 228, startPoint y: 262, endPoint x: 714, endPoint y: 260, distance: 486.4
click at [714, 260] on div "Sorry, your browser does not support embedded videos. Download Instead ⊙ ⇱ ▶︎ 0…" at bounding box center [459, 236] width 686 height 249
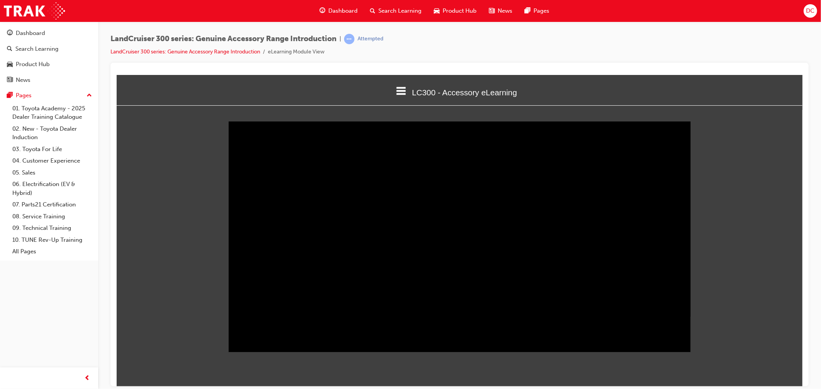
drag, startPoint x: 230, startPoint y: 361, endPoint x: 708, endPoint y: 362, distance: 477.9
click at [708, 362] on div "Sorry, your browser does not support embedded videos. Download Instead ⊙ ⇱ ‖ 07…" at bounding box center [459, 240] width 686 height 249
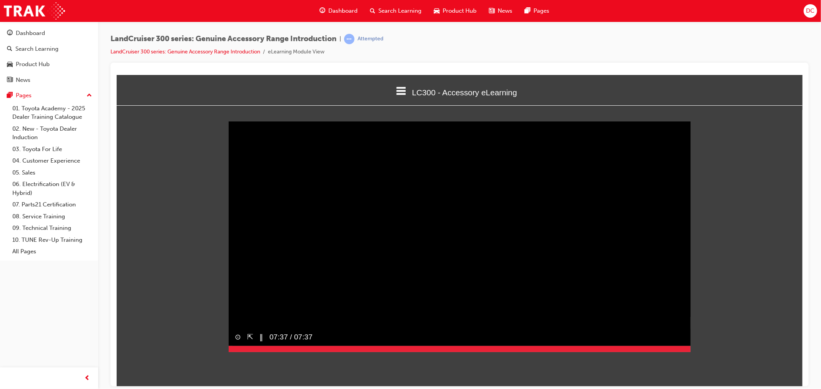
click at [687, 352] on div at bounding box center [459, 349] width 462 height 6
drag, startPoint x: 685, startPoint y: 362, endPoint x: 693, endPoint y: 362, distance: 8.8
click at [693, 362] on div "Sorry, your browser does not support embedded videos. Download Instead ⊙ ⇱ ▶︎ 0…" at bounding box center [459, 240] width 686 height 249
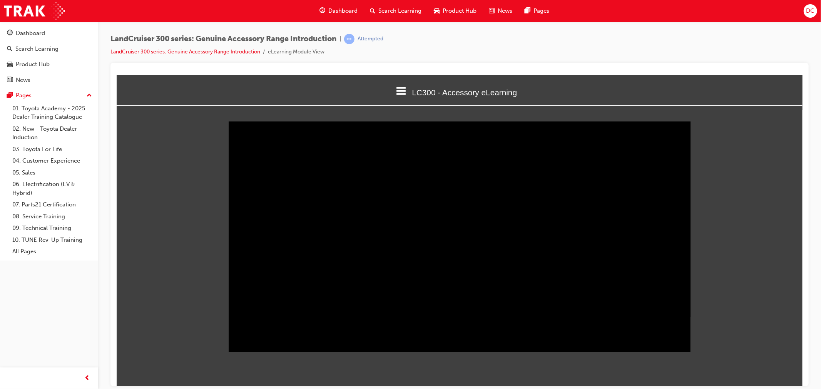
click at [397, 89] on icon at bounding box center [401, 91] width 10 height 10
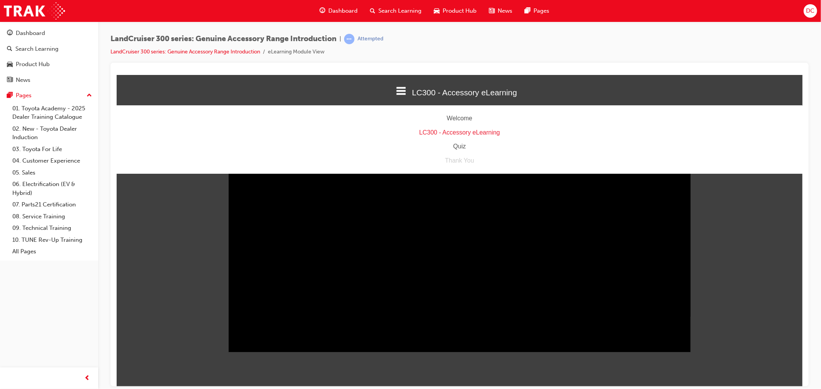
click at [459, 145] on div "Quiz" at bounding box center [459, 146] width 686 height 11
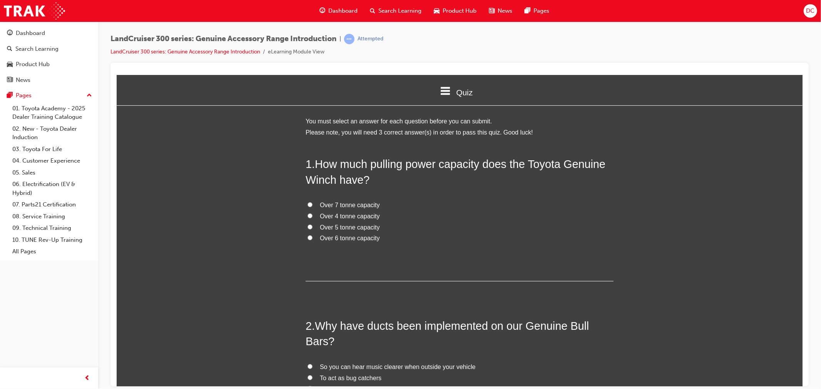
click at [314, 216] on label "Over 4 tonne capacity" at bounding box center [459, 216] width 308 height 11
click at [312, 216] on input "Over 4 tonne capacity" at bounding box center [309, 215] width 5 height 5
radio input "true"
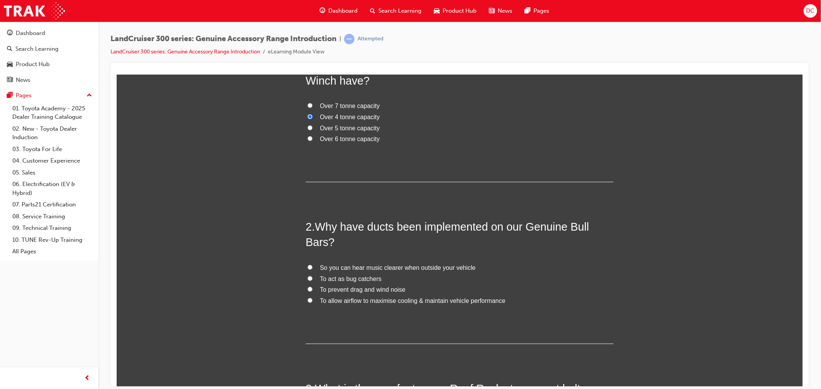
scroll to position [128, 0]
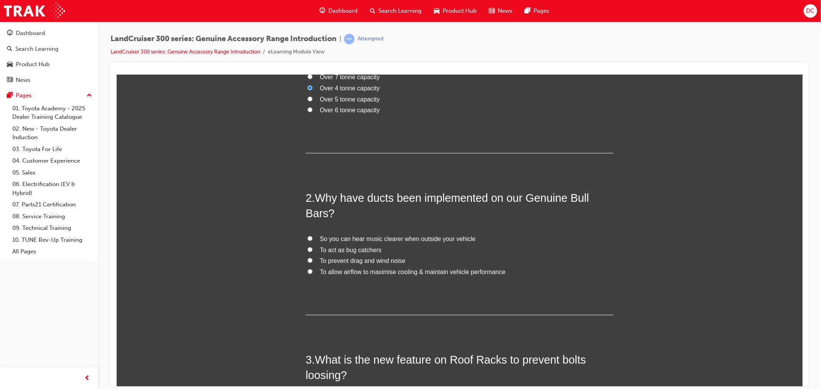
click at [340, 272] on span "To allow airflow to maximise cooling & maintain vehicle performance" at bounding box center [411, 272] width 185 height 7
click at [312, 272] on input "To allow airflow to maximise cooling & maintain vehicle performance" at bounding box center [309, 271] width 5 height 5
radio input "true"
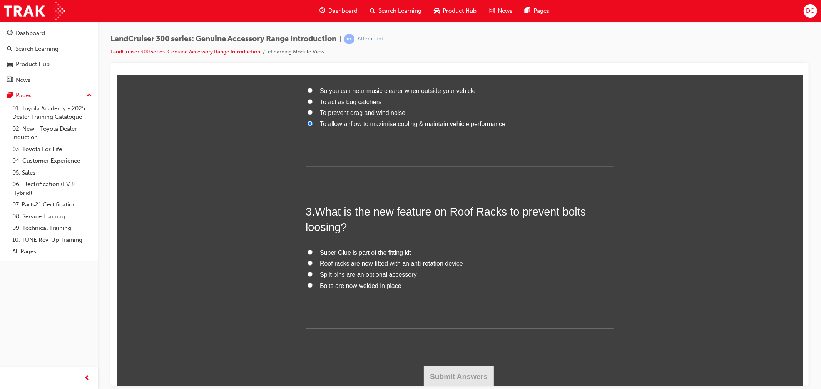
scroll to position [277, 0]
click at [328, 264] on span "Roof racks are now fitted with an anti-rotation device" at bounding box center [390, 262] width 143 height 7
click at [312, 264] on input "Roof racks are now fitted with an anti-rotation device" at bounding box center [309, 262] width 5 height 5
radio input "true"
click at [455, 373] on button "Submit Answers" at bounding box center [458, 376] width 70 height 22
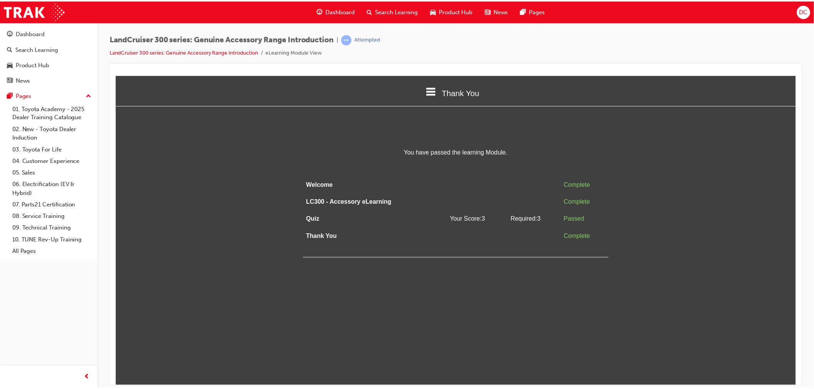
scroll to position [0, 0]
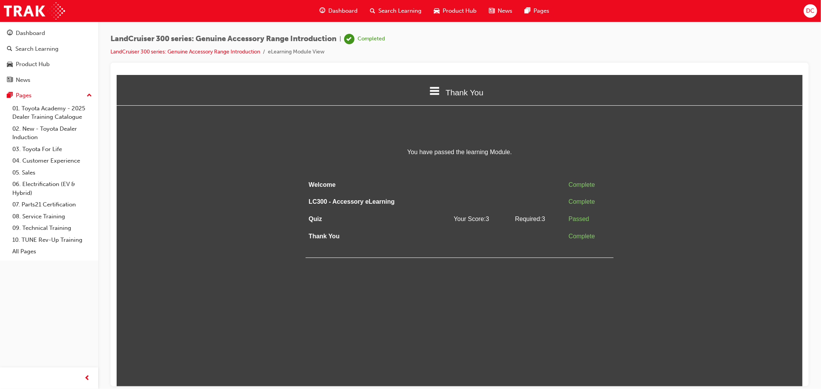
click at [519, 240] on td at bounding box center [537, 236] width 53 height 17
click at [429, 91] on icon at bounding box center [434, 91] width 10 height 8
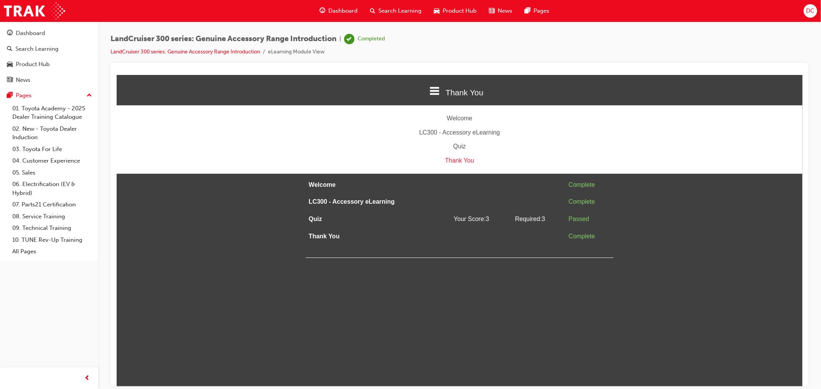
click at [454, 158] on div "Thank You" at bounding box center [459, 160] width 686 height 11
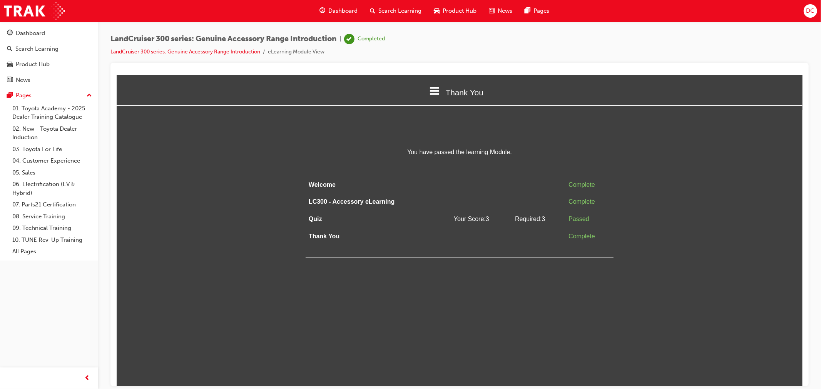
click at [454, 158] on div "You have passed the learning Module. Welcome Complete LC300 - Accessory eLearni…" at bounding box center [459, 202] width 308 height 111
click at [401, 7] on span "Search Learning" at bounding box center [399, 11] width 43 height 9
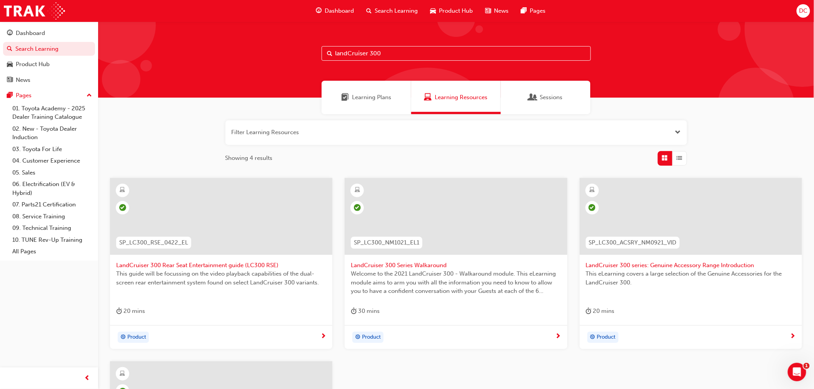
drag, startPoint x: 398, startPoint y: 54, endPoint x: 302, endPoint y: 55, distance: 96.6
click at [302, 55] on div "landCruiser 300" at bounding box center [456, 60] width 716 height 76
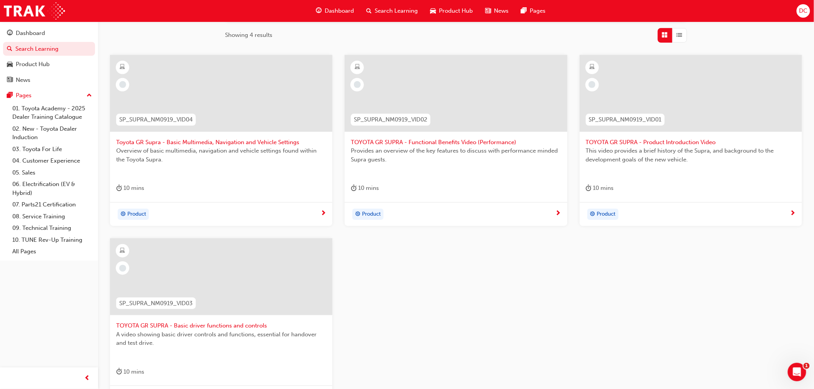
scroll to position [128, 0]
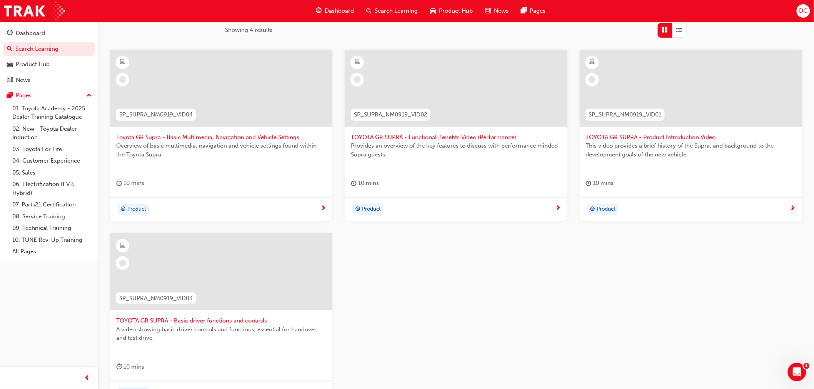
type input "toyota gr supra"
click at [185, 321] on span "TOYOTA GR SUPRA - Basic driver functions and controls" at bounding box center [221, 321] width 210 height 9
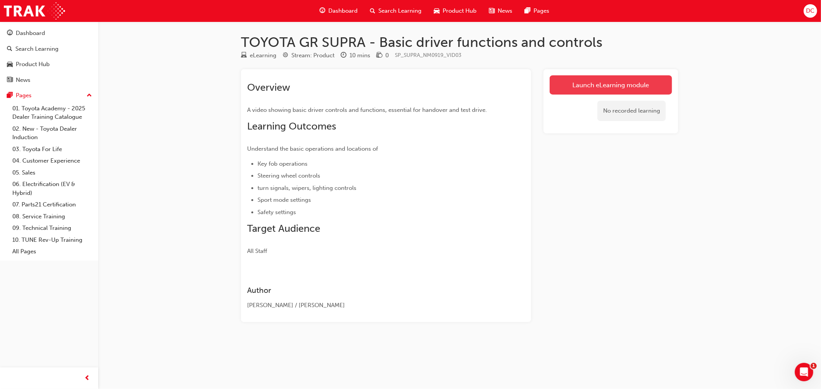
click at [609, 85] on link "Launch eLearning module" at bounding box center [610, 84] width 122 height 19
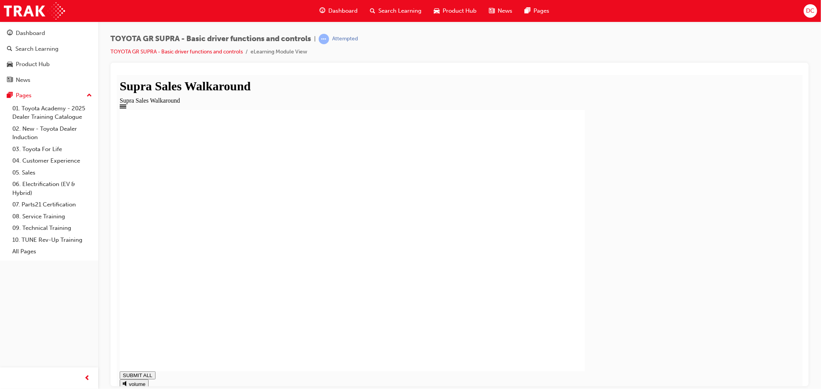
drag, startPoint x: 253, startPoint y: 372, endPoint x: 739, endPoint y: 372, distance: 486.4
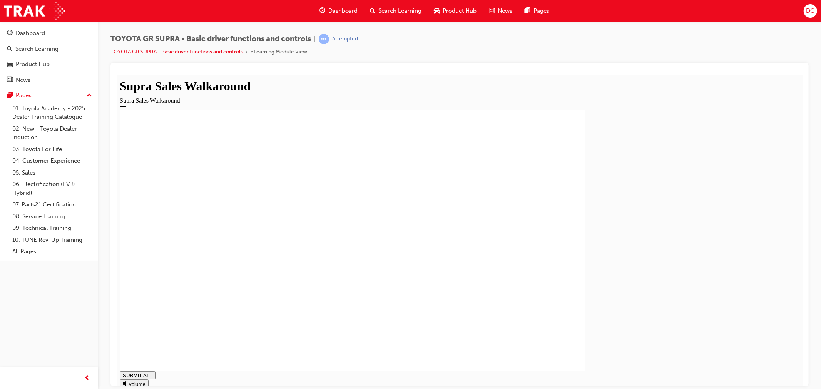
type input "1"
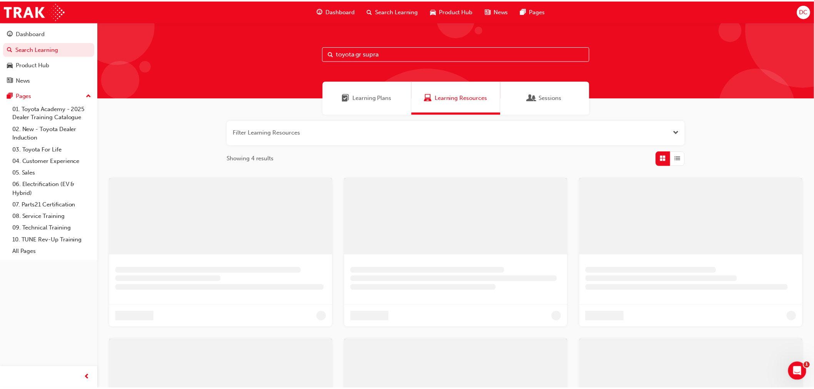
scroll to position [128, 0]
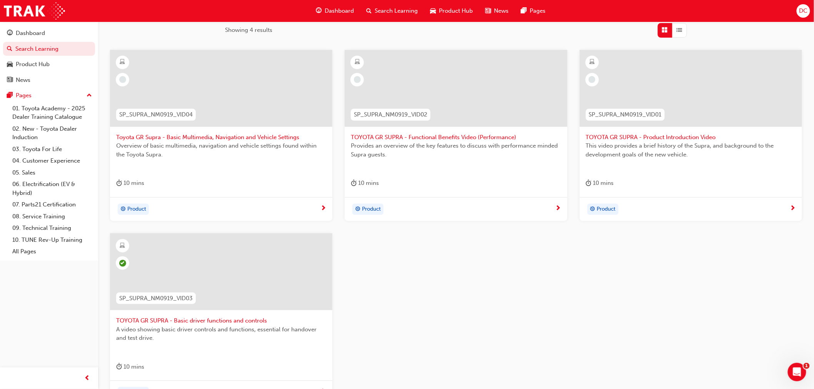
click at [206, 132] on div at bounding box center [221, 94] width 210 height 77
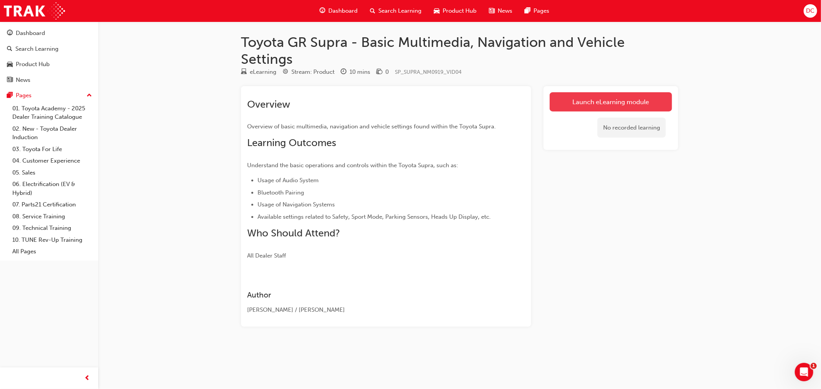
click at [601, 102] on link "Launch eLearning module" at bounding box center [610, 101] width 122 height 19
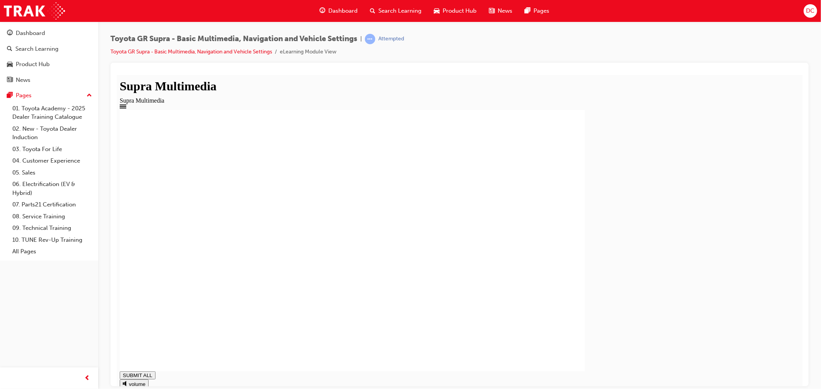
type input "1"
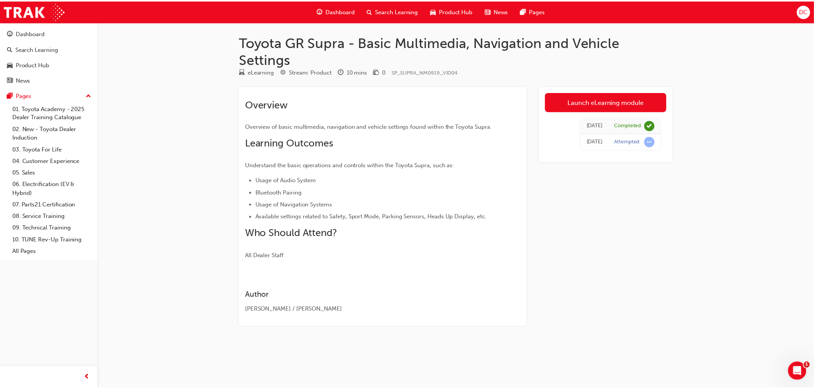
scroll to position [128, 0]
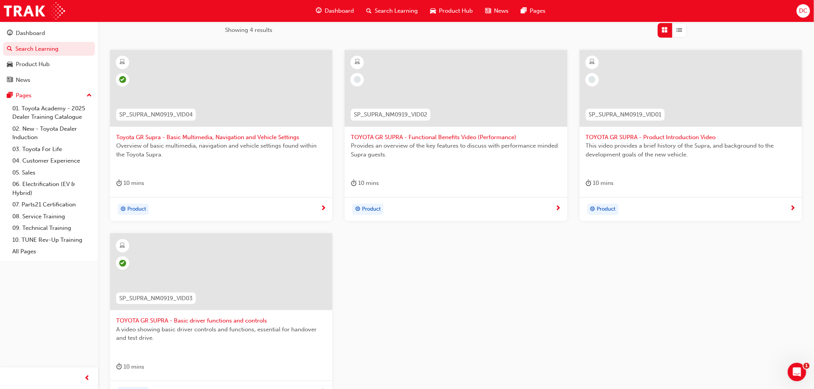
click at [442, 136] on span "TOYOTA GR SUPRA - Functional Benefits Video (Performance)" at bounding box center [456, 137] width 210 height 9
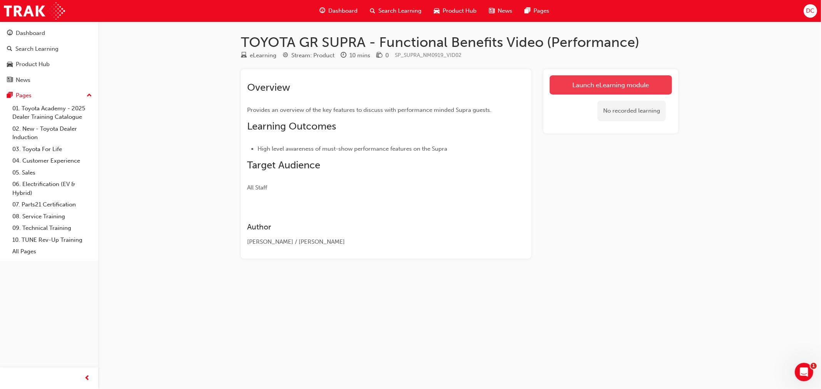
click at [627, 82] on link "Launch eLearning module" at bounding box center [610, 84] width 122 height 19
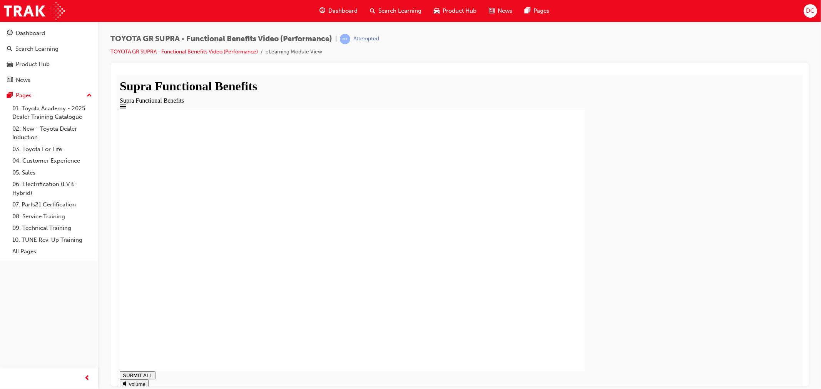
drag, startPoint x: 290, startPoint y: 174, endPoint x: 356, endPoint y: 177, distance: 66.7
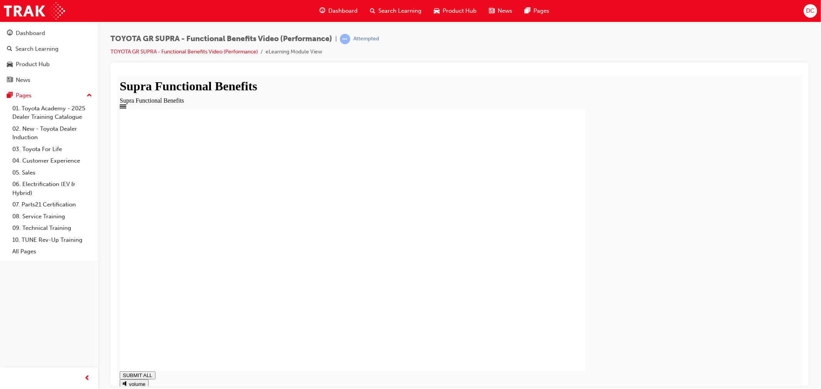
type input "1"
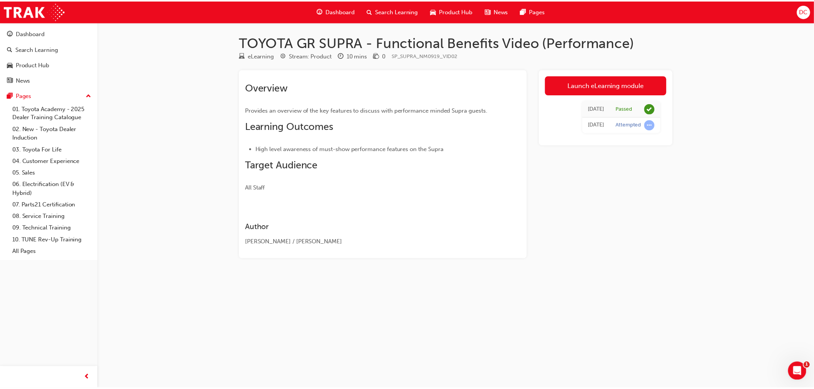
scroll to position [128, 0]
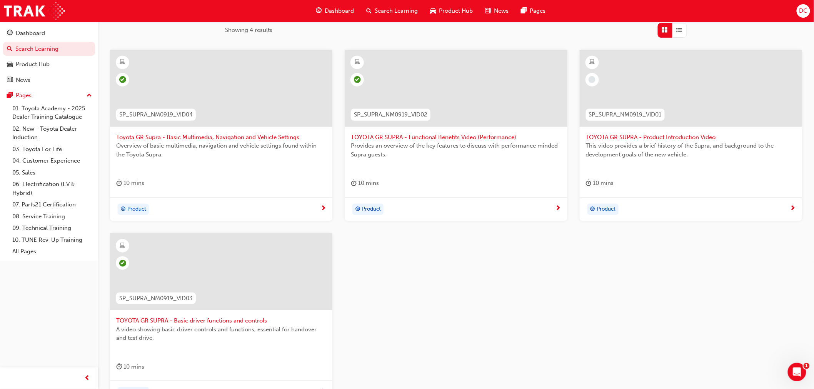
click at [666, 135] on span "TOYOTA GR SUPRA - Product Introduction Video" at bounding box center [691, 137] width 210 height 9
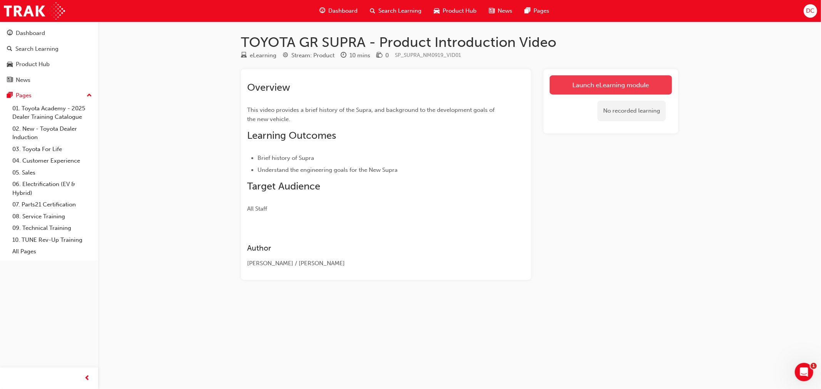
click at [584, 85] on link "Launch eLearning module" at bounding box center [610, 84] width 122 height 19
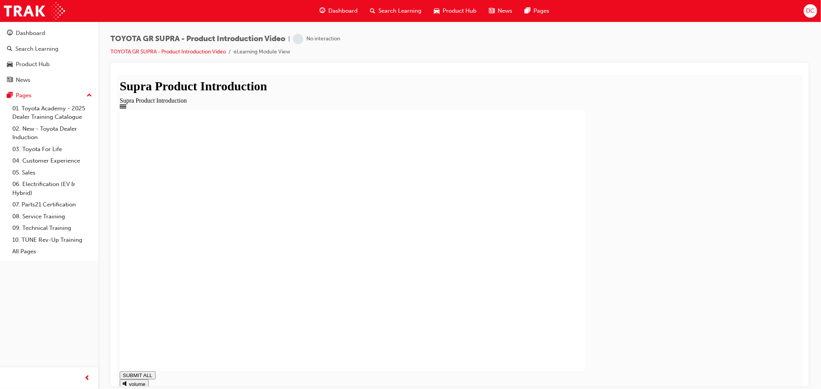
click at [270, 346] on rect at bounding box center [351, 241] width 465 height 262
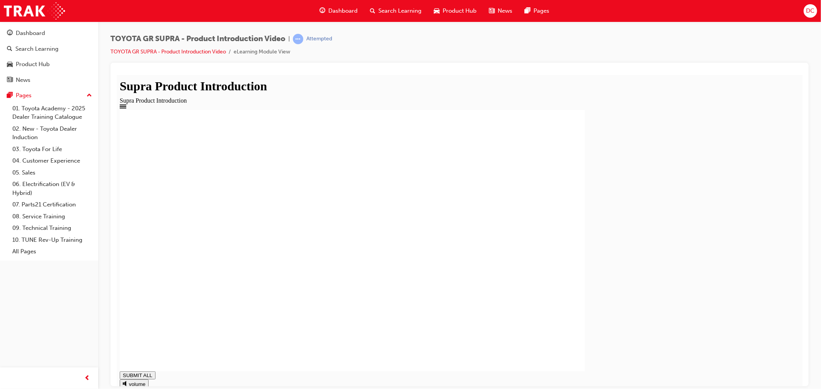
drag, startPoint x: 464, startPoint y: 318, endPoint x: 458, endPoint y: 318, distance: 6.2
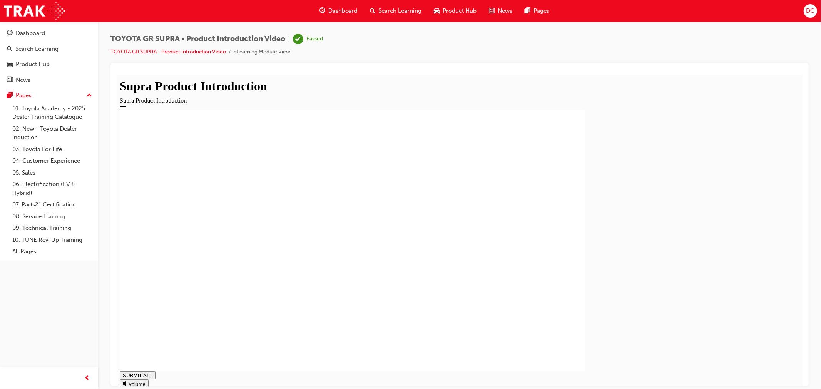
type input "1"
drag, startPoint x: 778, startPoint y: 183, endPoint x: 793, endPoint y: 83, distance: 101.1
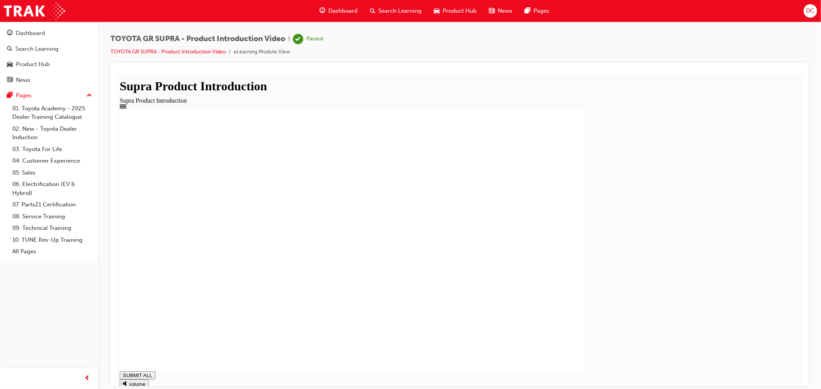
click at [778, 179] on div "Product Introduction You have Completed this module." at bounding box center [459, 241] width 680 height 262
click at [813, 10] on span "DC" at bounding box center [810, 11] width 8 height 9
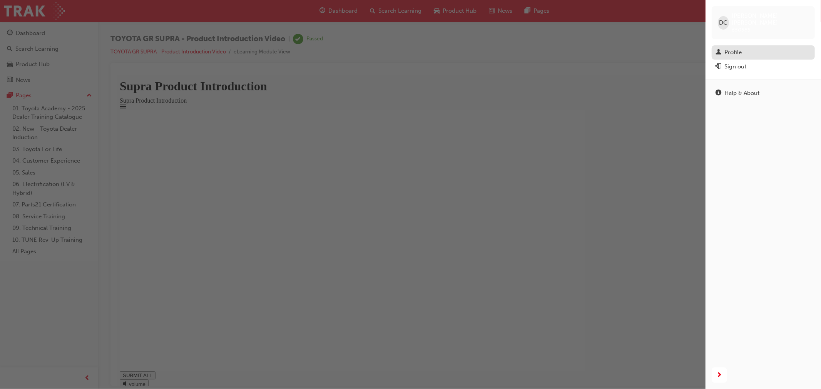
click at [752, 48] on div "Profile" at bounding box center [762, 53] width 95 height 10
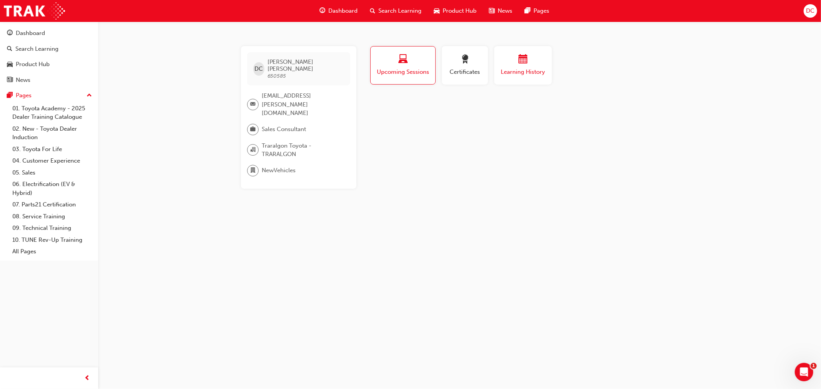
click at [529, 64] on div "button" at bounding box center [523, 61] width 46 height 12
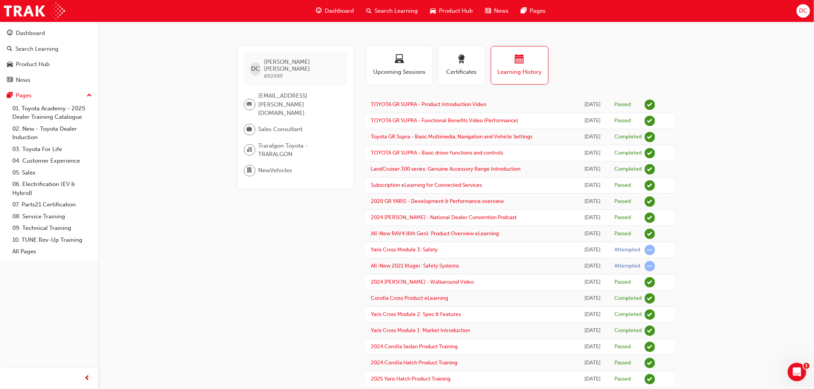
click at [803, 10] on span "DC" at bounding box center [803, 11] width 8 height 9
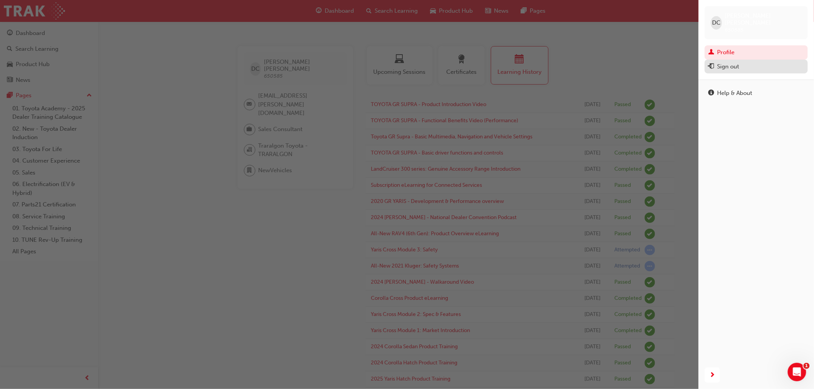
click at [736, 64] on div "Sign out" at bounding box center [729, 66] width 22 height 9
